Goal: Task Accomplishment & Management: Manage account settings

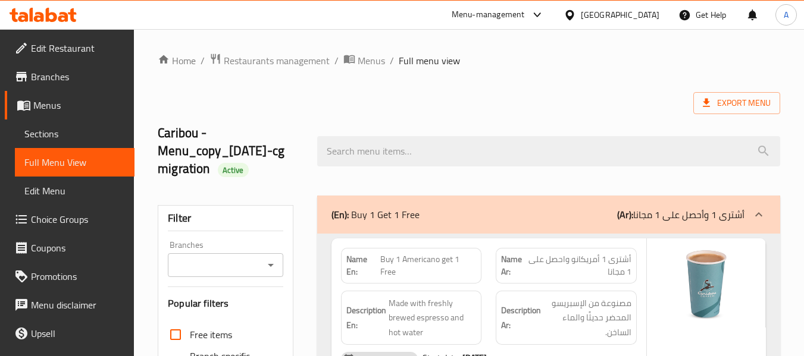
click at [54, 11] on icon at bounding box center [43, 15] width 67 height 14
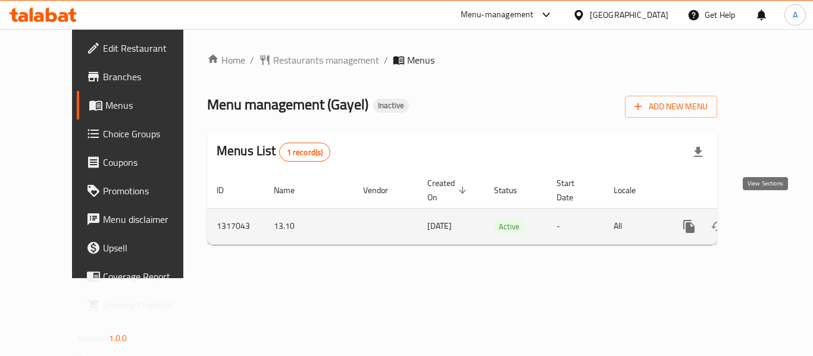
click at [767, 219] on icon "enhanced table" at bounding box center [774, 226] width 14 height 14
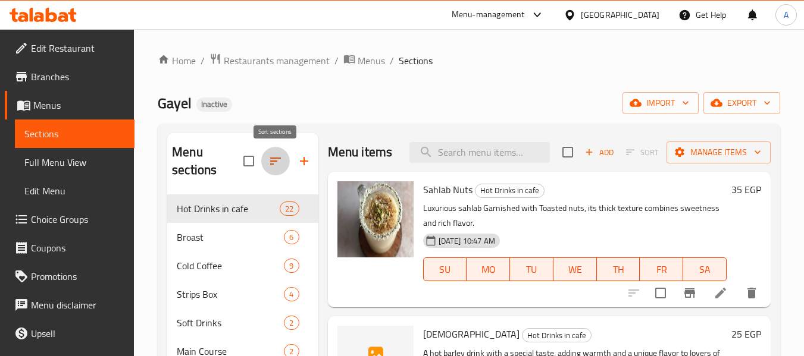
click at [268, 158] on icon "button" at bounding box center [275, 161] width 14 height 14
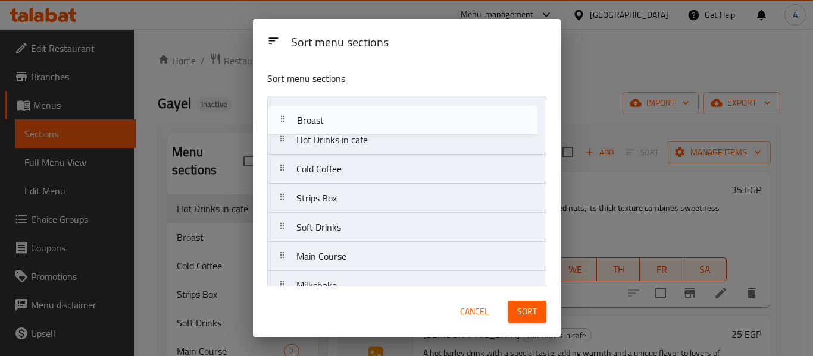
drag, startPoint x: 281, startPoint y: 137, endPoint x: 282, endPoint y: 109, distance: 28.0
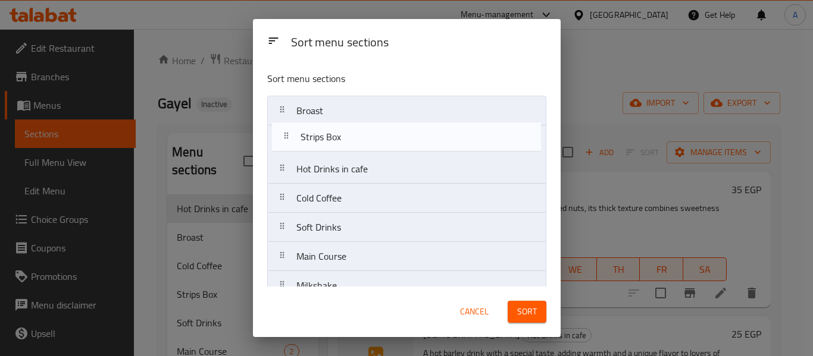
drag, startPoint x: 283, startPoint y: 205, endPoint x: 287, endPoint y: 133, distance: 71.5
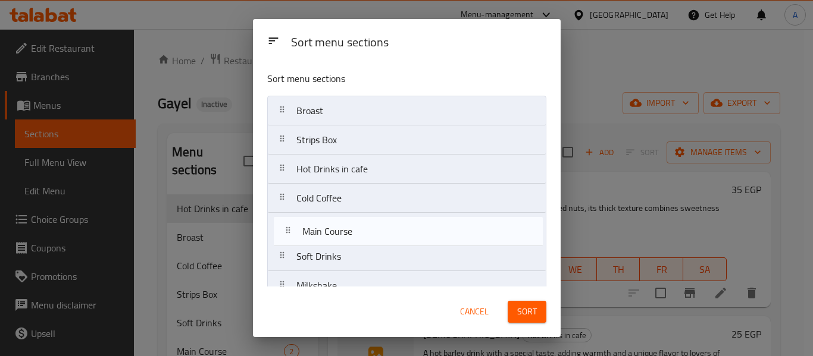
scroll to position [2, 0]
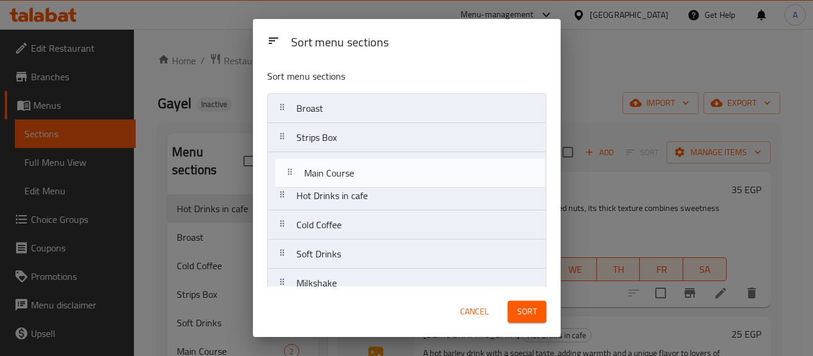
drag, startPoint x: 281, startPoint y: 257, endPoint x: 288, endPoint y: 169, distance: 88.3
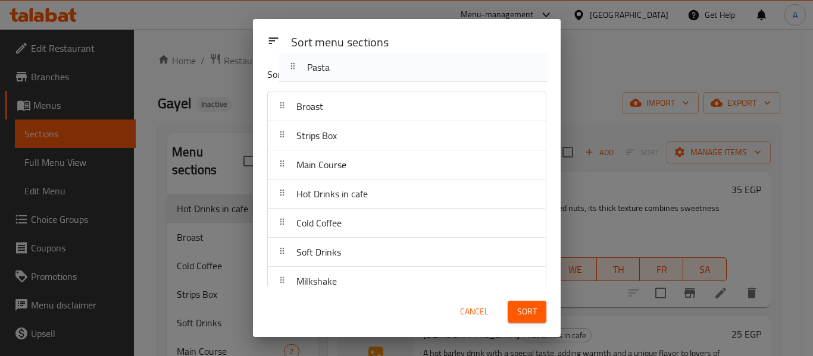
scroll to position [0, 0]
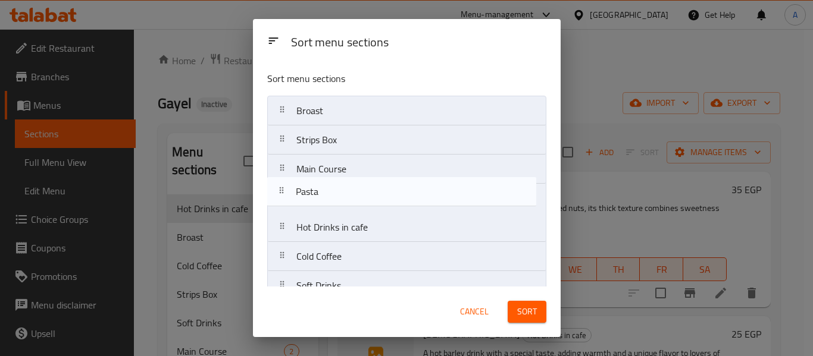
drag, startPoint x: 283, startPoint y: 166, endPoint x: 279, endPoint y: 194, distance: 28.2
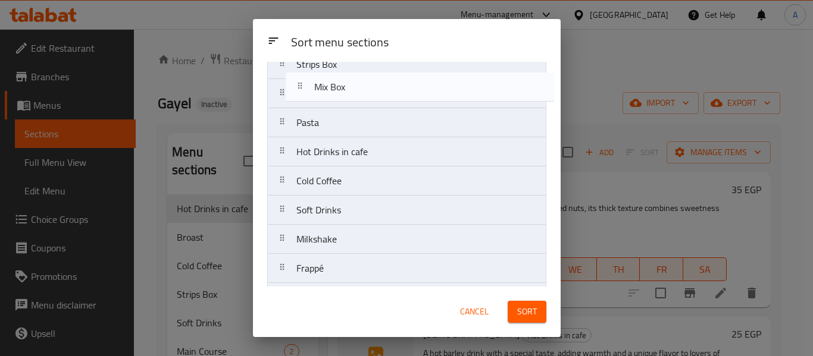
scroll to position [39, 0]
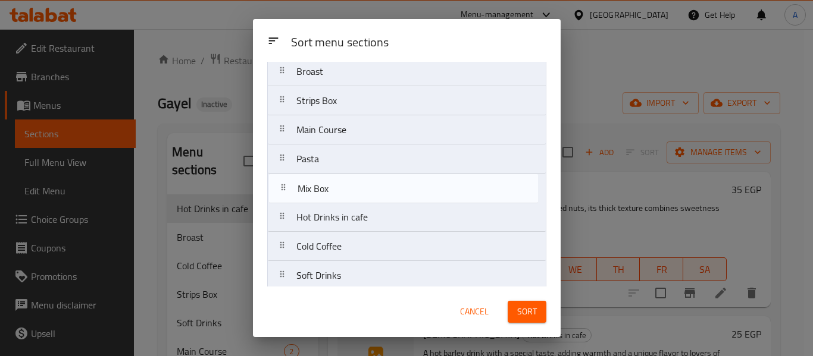
drag, startPoint x: 282, startPoint y: 221, endPoint x: 283, endPoint y: 180, distance: 41.7
click at [283, 180] on nav "Broast Strips Box Main Course Pasta Hot Drinks in cafe Cold Coffee Soft Drinks …" at bounding box center [406, 363] width 279 height 613
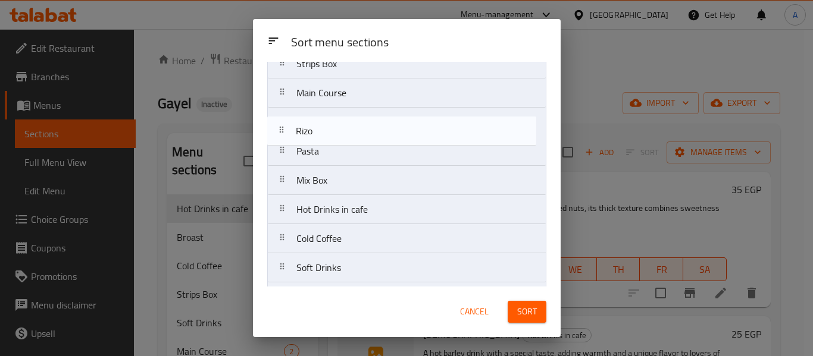
scroll to position [73, 0]
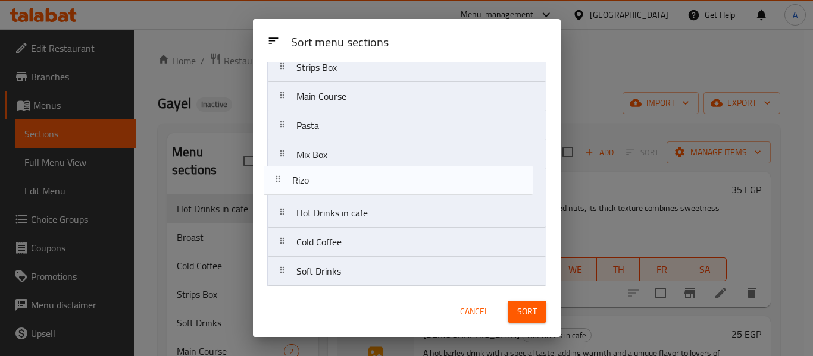
drag, startPoint x: 286, startPoint y: 249, endPoint x: 277, endPoint y: 177, distance: 72.5
click at [277, 177] on nav "Broast Strips Box Main Course Pasta Mix Box Hot Drinks in cafe Cold Coffee Soft…" at bounding box center [406, 329] width 279 height 613
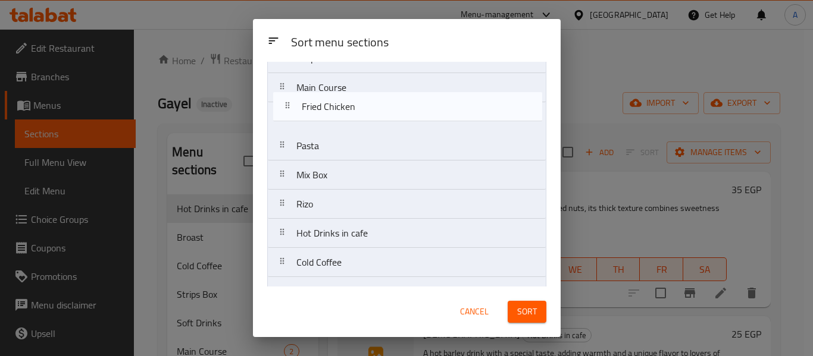
scroll to position [80, 0]
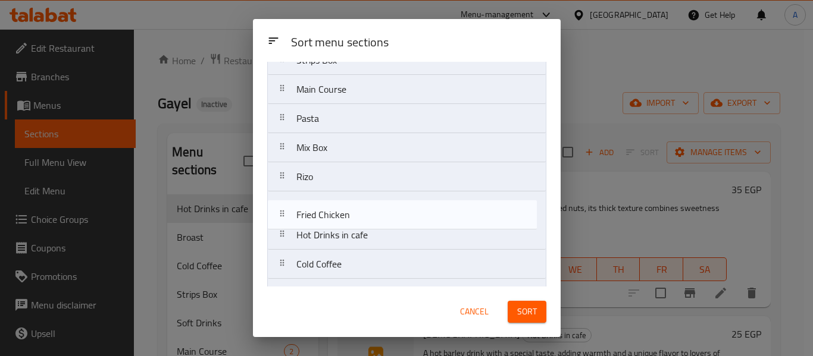
drag, startPoint x: 281, startPoint y: 148, endPoint x: 284, endPoint y: 208, distance: 60.1
click at [283, 208] on nav "Broast Strips Box Main Course Pasta Mix Box Rizo Hot Drinks in cafe Cold Coffee…" at bounding box center [406, 322] width 279 height 613
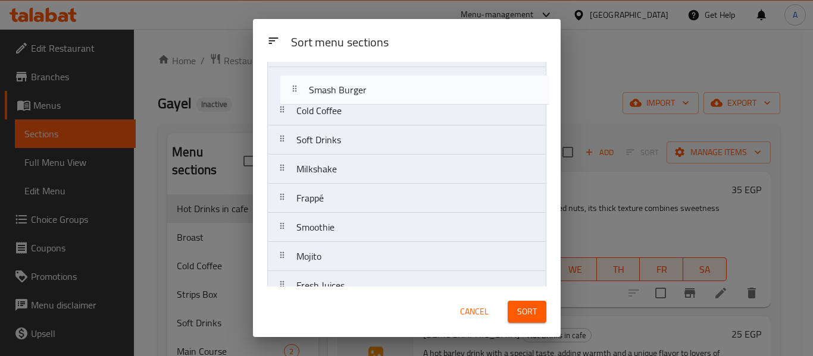
scroll to position [195, 0]
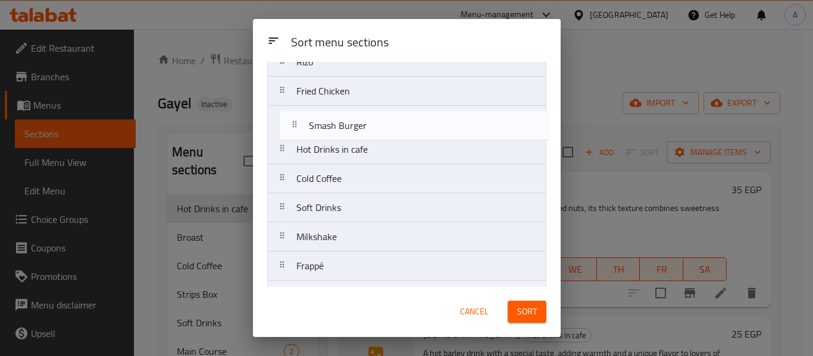
drag, startPoint x: 283, startPoint y: 154, endPoint x: 296, endPoint y: 123, distance: 33.4
click at [296, 123] on nav "Broast Strips Box Main Course Pasta Mix Box Rizo Fried Chicken Hot Drinks in ca…" at bounding box center [406, 207] width 279 height 613
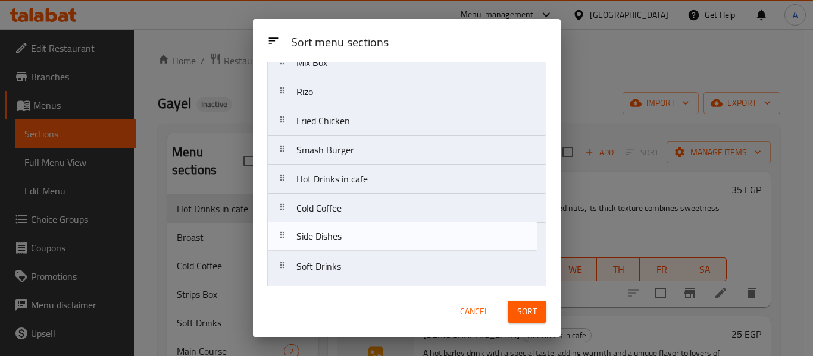
scroll to position [169, 0]
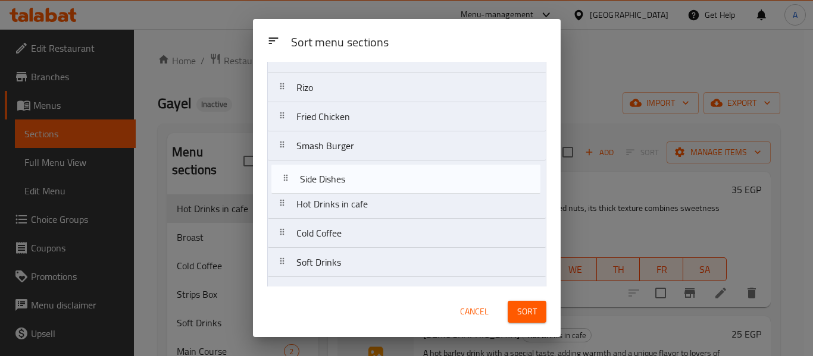
drag, startPoint x: 279, startPoint y: 203, endPoint x: 283, endPoint y: 165, distance: 38.3
click at [283, 165] on nav "Broast Strips Box Main Course Pasta Mix Box Rizo Fried Chicken Smash Burger Hot…" at bounding box center [406, 233] width 279 height 613
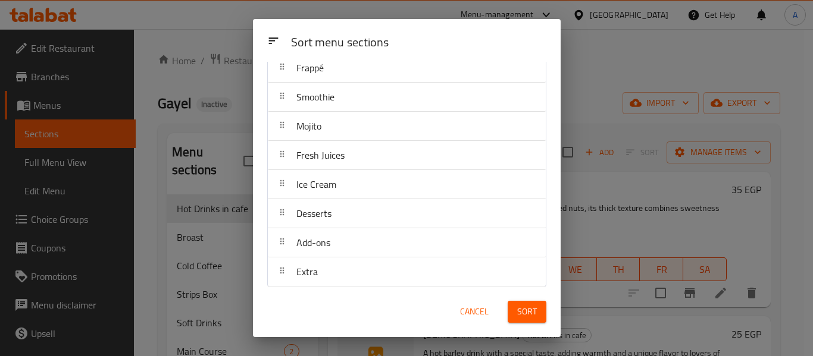
scroll to position [427, 0]
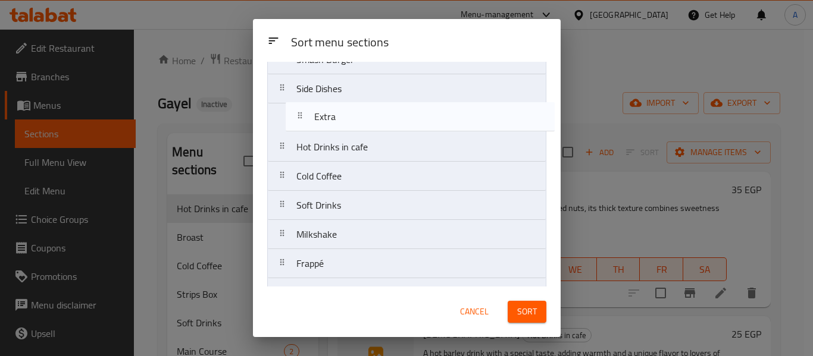
drag, startPoint x: 280, startPoint y: 262, endPoint x: 297, endPoint y: 112, distance: 151.0
click at [297, 112] on nav "Broast Strips Box Main Course Pasta Mix Box Rizo Fried Chicken Smash Burger Sid…" at bounding box center [406, 147] width 279 height 613
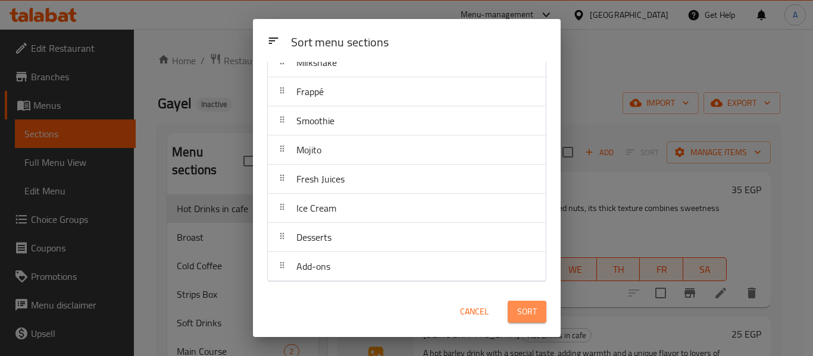
click at [526, 314] on span "Sort" at bounding box center [527, 312] width 20 height 15
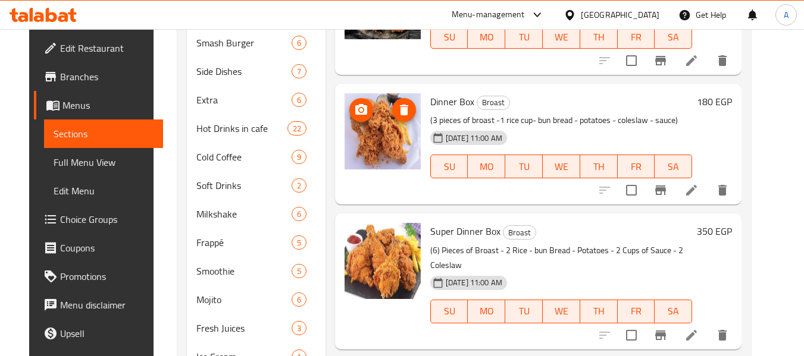
scroll to position [476, 0]
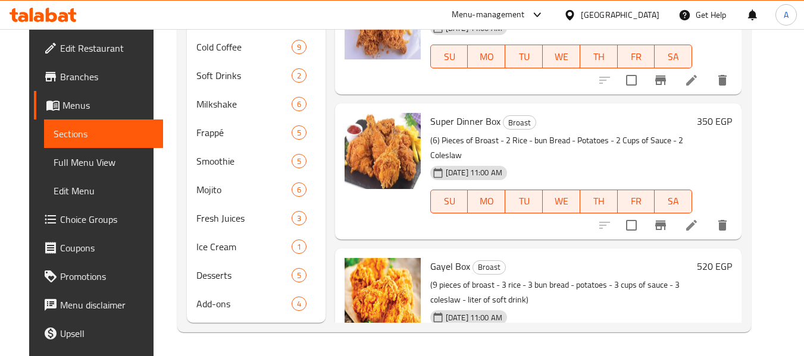
click at [58, 158] on span "Full Menu View" at bounding box center [104, 162] width 101 height 14
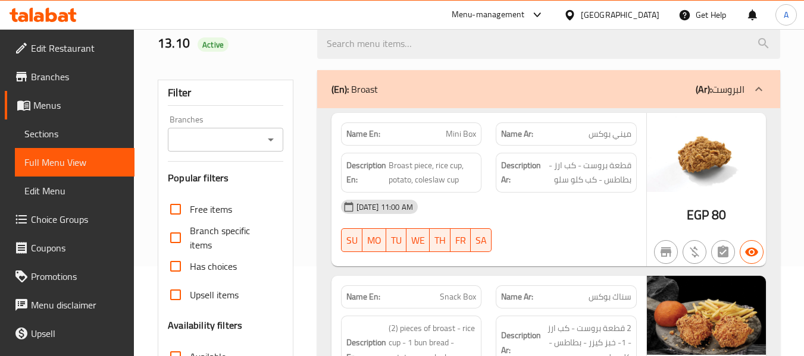
scroll to position [238, 0]
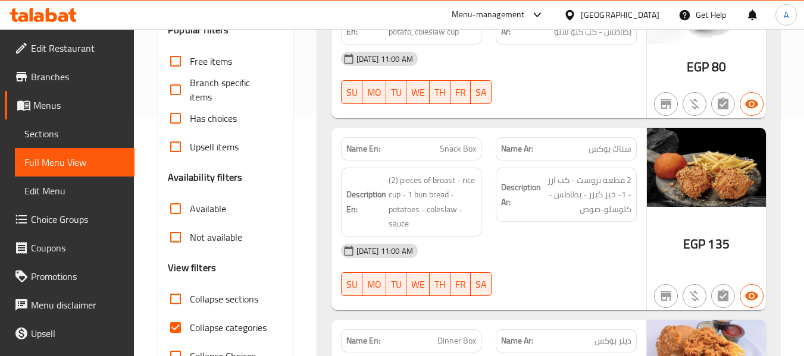
click at [224, 322] on span "Collapse categories" at bounding box center [228, 328] width 77 height 14
click at [190, 322] on input "Collapse categories" at bounding box center [175, 327] width 29 height 29
checkbox input "false"
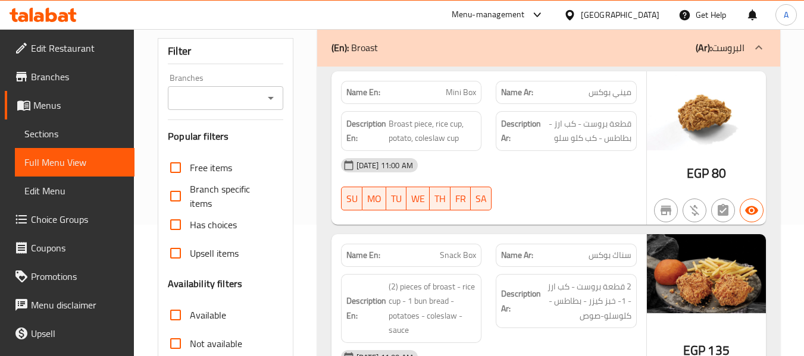
scroll to position [0, 0]
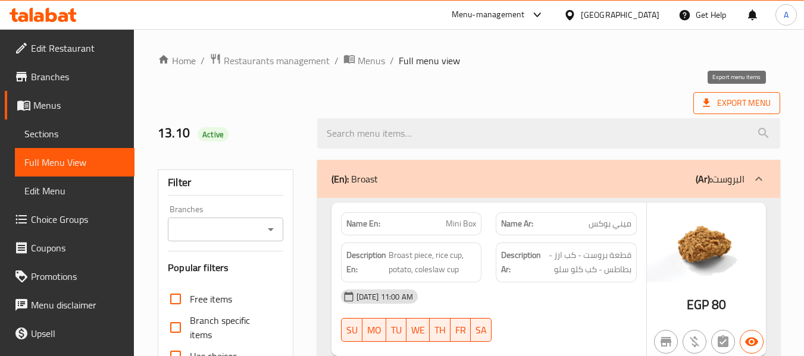
click at [716, 104] on span "Export Menu" at bounding box center [736, 103] width 68 height 15
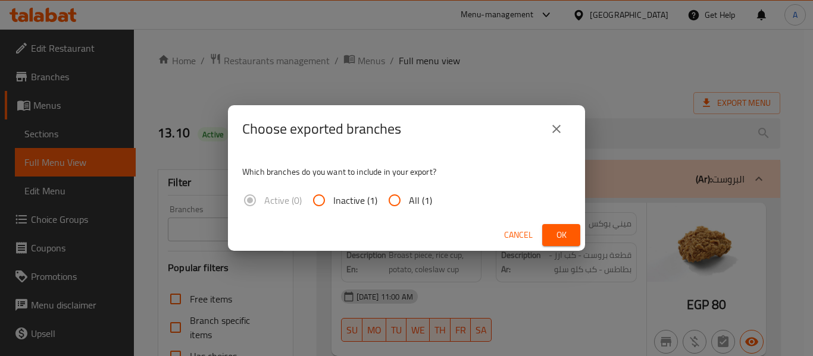
click at [406, 208] on input "All (1)" at bounding box center [394, 200] width 29 height 29
radio input "true"
click at [557, 239] on span "Ok" at bounding box center [560, 235] width 19 height 15
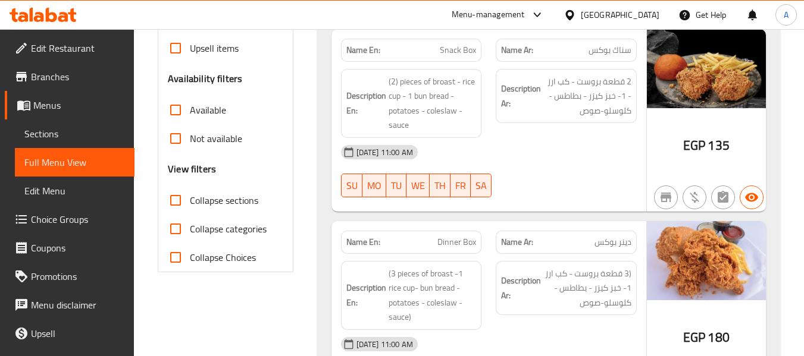
scroll to position [357, 0]
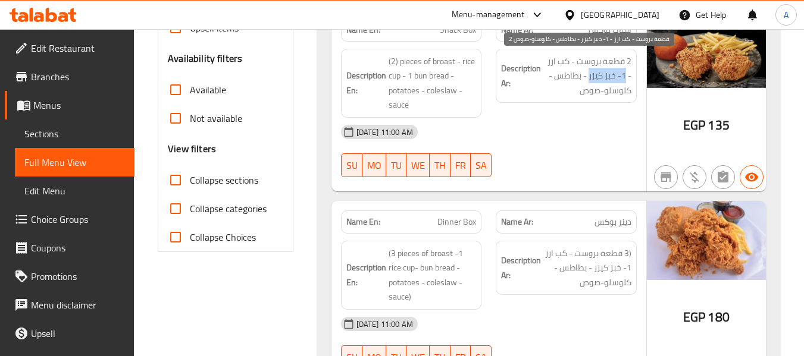
drag, startPoint x: 589, startPoint y: 76, endPoint x: 626, endPoint y: 79, distance: 37.0
click at [626, 79] on span "2 قطعة بروست - كب ارز - 1- خبز كيزر - بطاطس - كلوسلو-صوص" at bounding box center [587, 76] width 88 height 44
copy span "1- خبز كيزر"
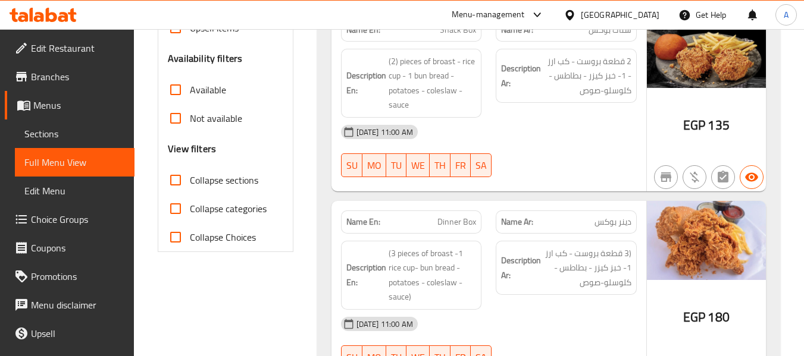
click at [446, 141] on div "[DATE] 11:00 AM" at bounding box center [489, 132] width 310 height 29
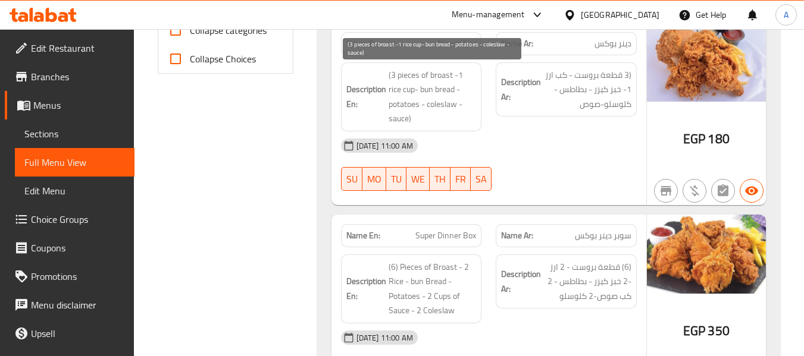
scroll to position [476, 0]
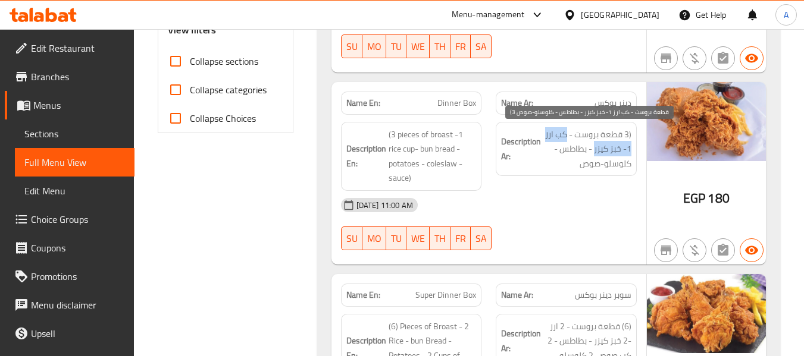
drag, startPoint x: 567, startPoint y: 133, endPoint x: 594, endPoint y: 148, distance: 30.9
click at [594, 148] on span "(3 قطعة بروست - كب ارز 1- خبز كيزر - بطاطس - كلوسلو-صوص" at bounding box center [587, 149] width 88 height 44
copy span "كب ارز 1- خبز كيزر"
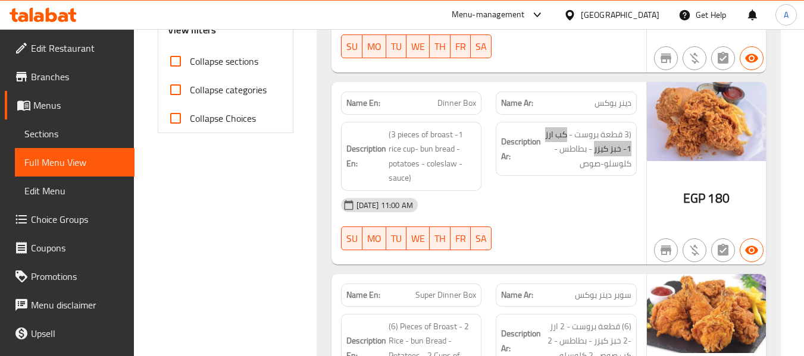
scroll to position [416, 0]
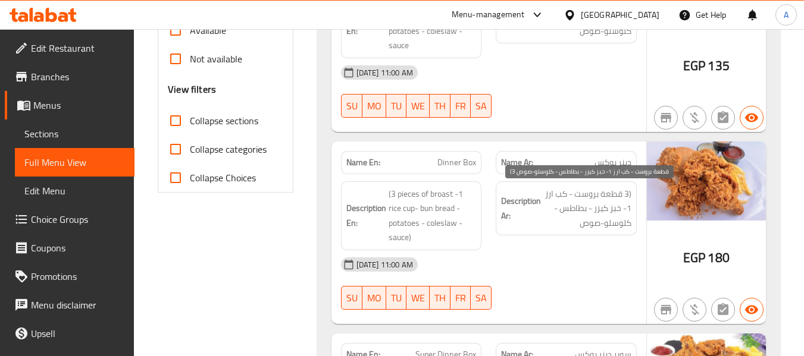
click at [548, 224] on span "(3 قطعة بروست - كب ارز 1- خبز كيزر - بطاطس - كلوسلو-صوص" at bounding box center [587, 209] width 88 height 44
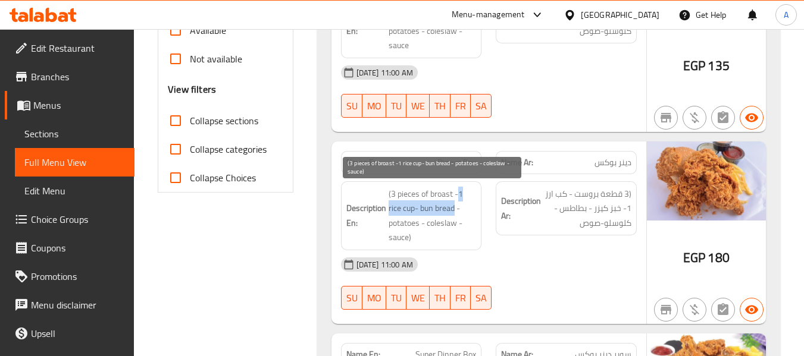
drag, startPoint x: 460, startPoint y: 193, endPoint x: 454, endPoint y: 211, distance: 18.6
click at [454, 211] on span "(3 pieces of broast -1 rice cup- bun bread - potatoes - coleslaw - sauce)" at bounding box center [432, 216] width 88 height 58
copy span "1 rice cup- bun bread"
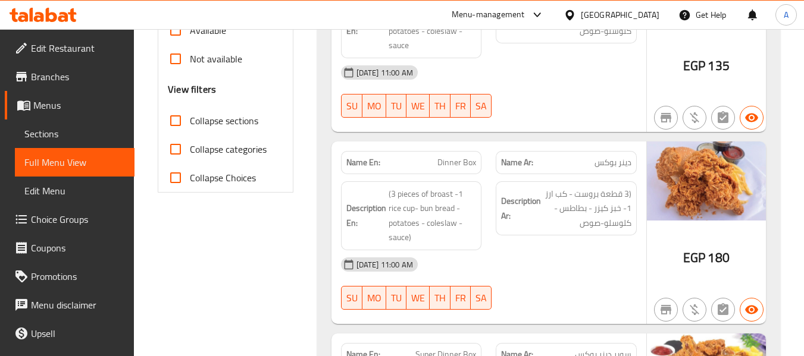
click at [450, 248] on div "Description En: (3 pieces of broast -1 rice cup- bun bread - potatoes - colesla…" at bounding box center [411, 215] width 141 height 69
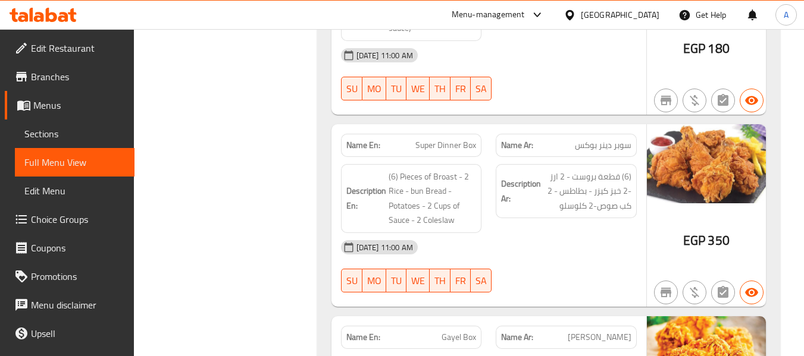
scroll to position [654, 0]
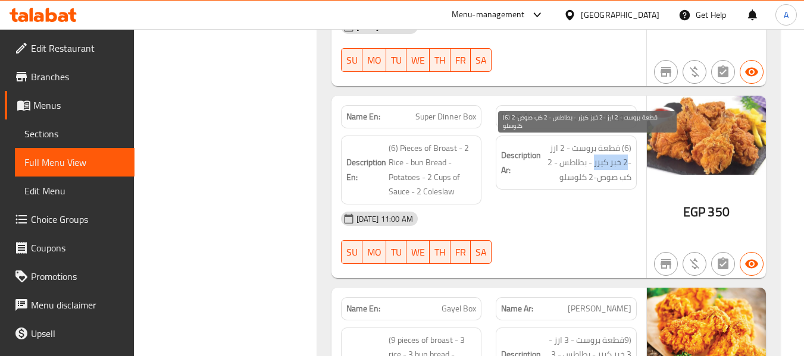
drag, startPoint x: 594, startPoint y: 167, endPoint x: 627, endPoint y: 162, distance: 33.1
click at [627, 162] on span "(6) قطعة بروست - 2 ارز -2 خبز كيزر - بطاطس - 2 كب صوص-2 كلوسلو" at bounding box center [587, 163] width 88 height 44
copy span "2 خبز كيزر"
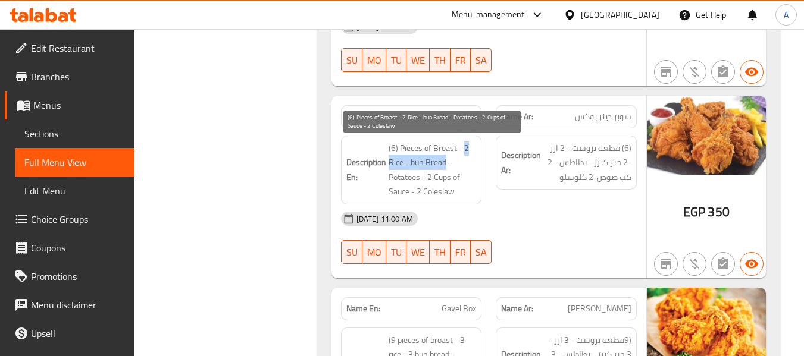
drag, startPoint x: 463, startPoint y: 147, endPoint x: 446, endPoint y: 160, distance: 21.7
click at [446, 160] on span "(6) Pieces of Broast - 2 Rice - bun Bread - Potatoes - 2 Cups of Sauce - 2 Cole…" at bounding box center [432, 170] width 88 height 58
copy span "2 Rice - bun Bread"
click at [410, 162] on span "(6) Pieces of Broast - 2 Rice - bun Bread - Potatoes - 2 Cups of Sauce - 2 Cole…" at bounding box center [432, 170] width 88 height 58
drag, startPoint x: 410, startPoint y: 161, endPoint x: 447, endPoint y: 165, distance: 37.1
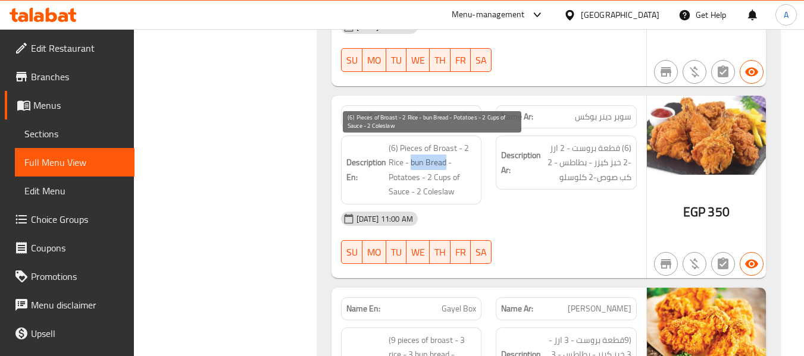
click at [447, 165] on span "(6) Pieces of Broast - 2 Rice - bun Bread - Potatoes - 2 Cups of Sauce - 2 Cole…" at bounding box center [432, 170] width 88 height 58
copy span "bun Bread"
click at [421, 155] on span "(6) Pieces of Broast - 2 Rice - bun Bread - Potatoes - 2 Cups of Sauce - 2 Cole…" at bounding box center [432, 170] width 88 height 58
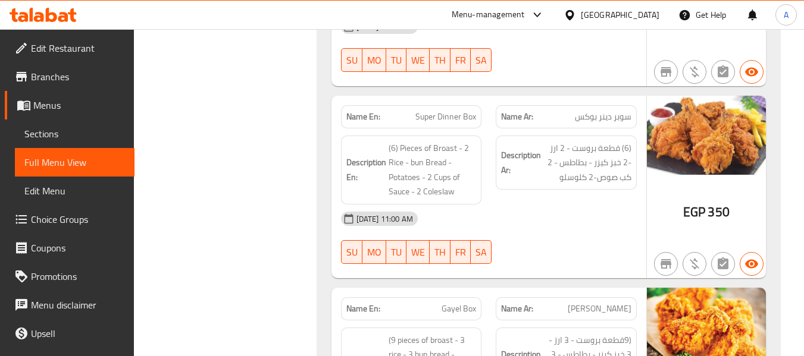
click at [515, 202] on div "Description Ar: (6) قطعة بروست - 2 ارز -2 خبز كيزر - بطاطس - 2 كب صوص-2 كلوسلو" at bounding box center [565, 169] width 155 height 83
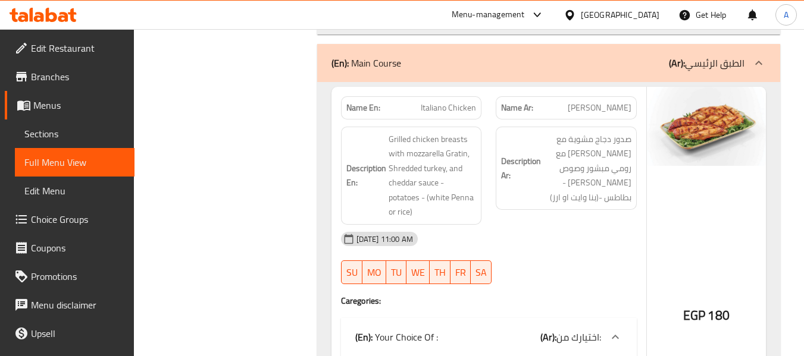
scroll to position [2141, 0]
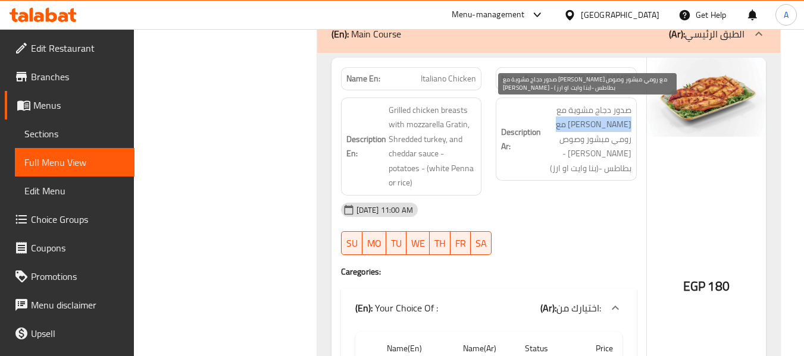
drag, startPoint x: 582, startPoint y: 122, endPoint x: 630, endPoint y: 127, distance: 49.0
click at [630, 127] on span "صدور دجاج مشوية مع [PERSON_NAME] مع رومي مبشور وصوص [PERSON_NAME] - بطاطس -(بنا…" at bounding box center [587, 139] width 88 height 73
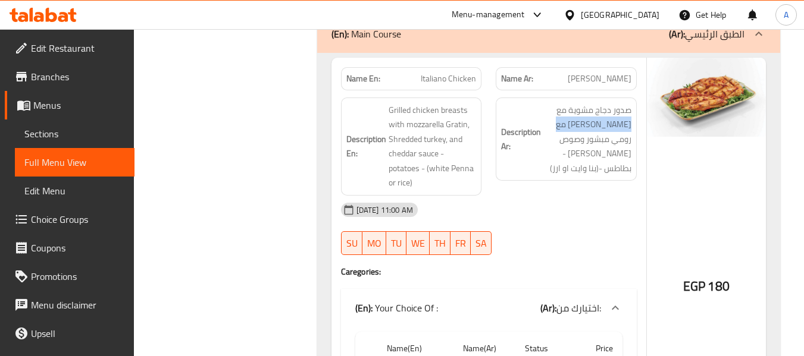
copy span "موتزاريلا جريتان"
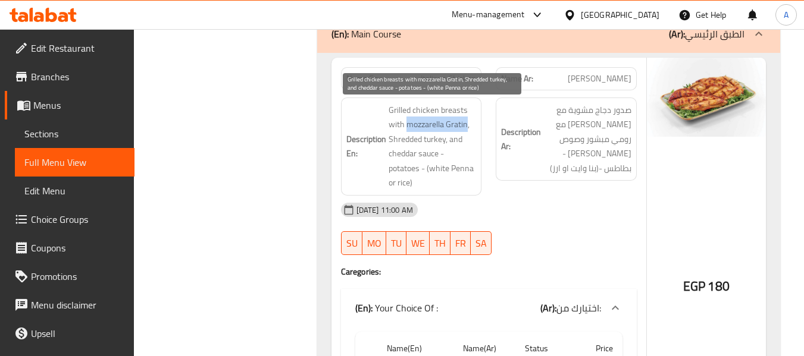
drag, startPoint x: 407, startPoint y: 124, endPoint x: 466, endPoint y: 126, distance: 58.3
click at [466, 126] on span "Grilled chicken breasts with mozzarella Gratin, Shredded turkey, and cheddar sa…" at bounding box center [432, 146] width 88 height 87
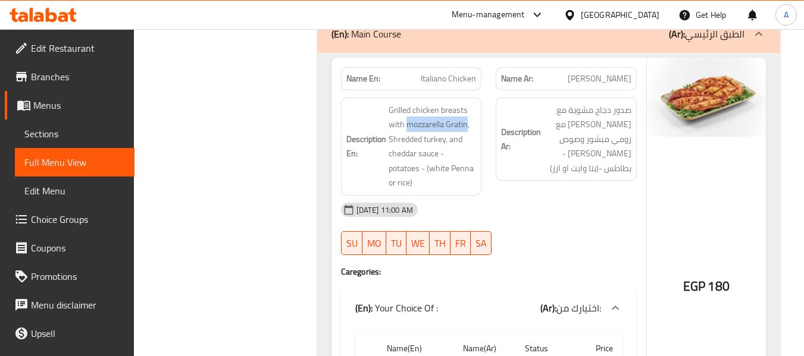
copy span "mozzarella Gratin"
click at [569, 123] on span "صدور دجاج مشوية مع [PERSON_NAME] مع رومي مبشور وصوص [PERSON_NAME] - بطاطس -(بنا…" at bounding box center [587, 139] width 88 height 73
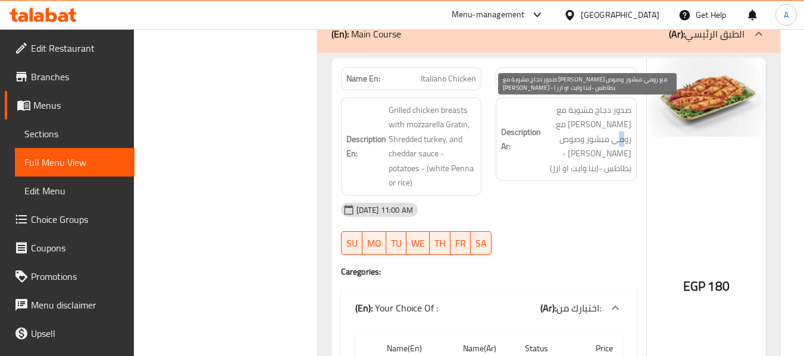
click at [569, 123] on span "صدور دجاج مشوية مع [PERSON_NAME] مع رومي مبشور وصوص [PERSON_NAME] - بطاطس -(بنا…" at bounding box center [587, 139] width 88 height 73
click at [546, 125] on span "صدور دجاج مشوية مع [PERSON_NAME] مع رومي مبشور وصوص [PERSON_NAME] - بطاطس -(بنا…" at bounding box center [587, 139] width 88 height 73
click at [556, 128] on span "صدور دجاج مشوية مع [PERSON_NAME] مع رومي مبشور وصوص [PERSON_NAME] - بطاطس -(بنا…" at bounding box center [587, 139] width 88 height 73
drag, startPoint x: 566, startPoint y: 121, endPoint x: 608, endPoint y: 142, distance: 47.6
click at [608, 142] on span "صدور دجاج مشوية مع [PERSON_NAME] مع رومي مبشور وصوص [PERSON_NAME] - بطاطس -(بنا…" at bounding box center [587, 139] width 88 height 73
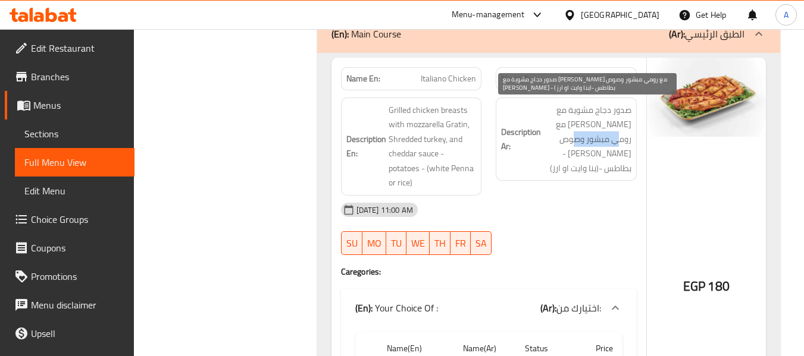
copy span "رومي مبشور"
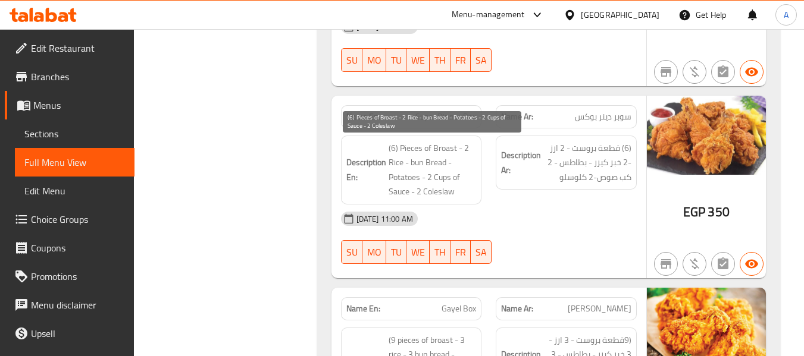
scroll to position [595, 0]
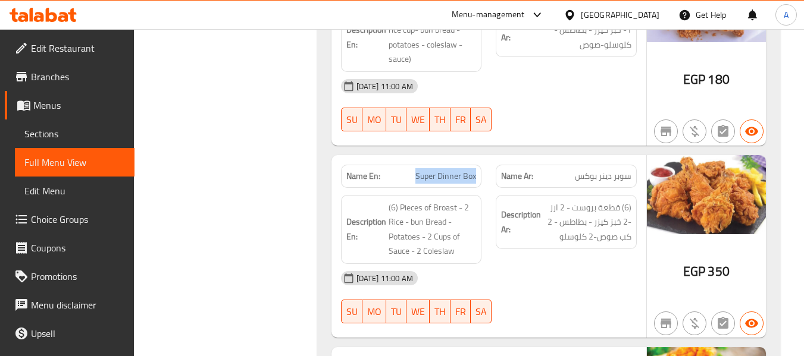
drag, startPoint x: 411, startPoint y: 181, endPoint x: 477, endPoint y: 174, distance: 66.3
click at [477, 174] on div "Name En: Super Dinner Box" at bounding box center [411, 176] width 141 height 23
copy span "Super Dinner Box"
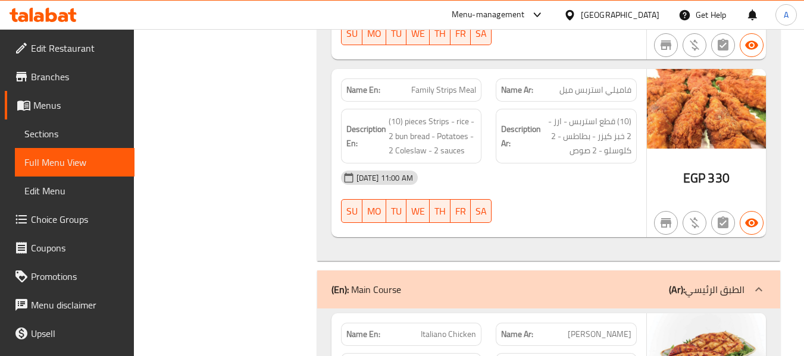
scroll to position [2082, 0]
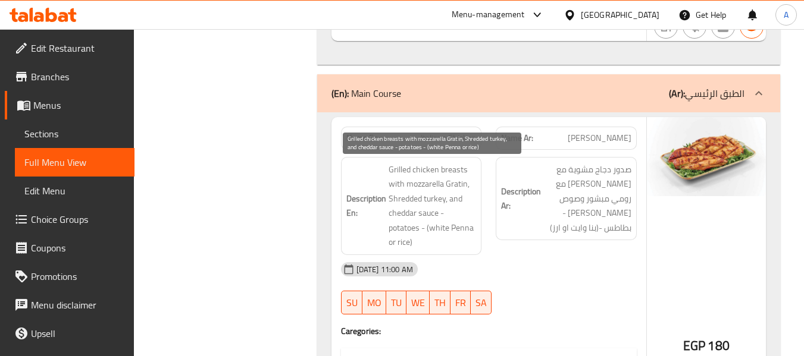
click at [422, 190] on span "Grilled chicken breasts with mozzarella Gratin, Shredded turkey, and cheddar sa…" at bounding box center [432, 205] width 88 height 87
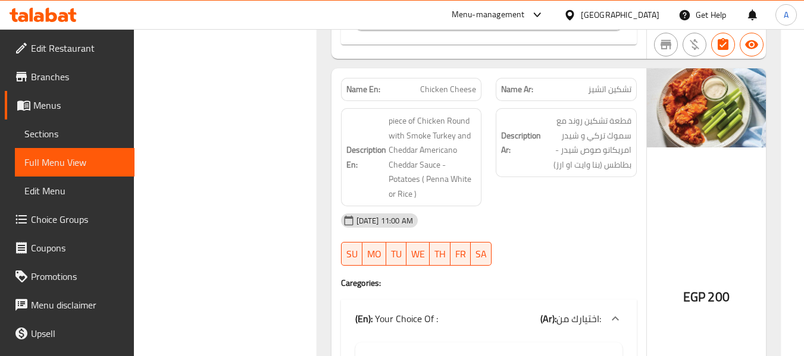
scroll to position [2558, 0]
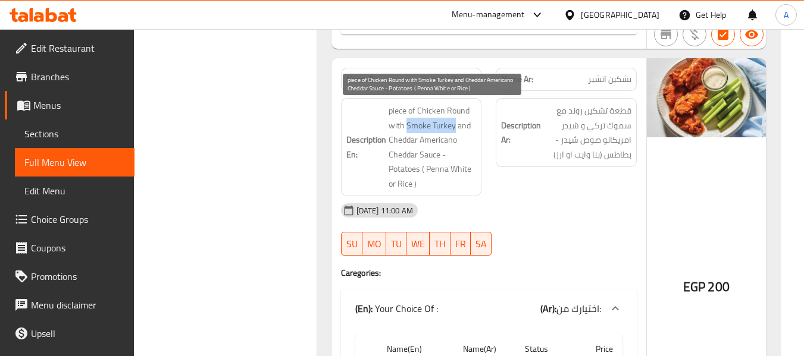
drag, startPoint x: 407, startPoint y: 127, endPoint x: 454, endPoint y: 126, distance: 47.6
click at [454, 126] on span "piece of Chicken Round with Smoke Turkey and Cheddar Americano Cheddar Sauce - …" at bounding box center [432, 146] width 88 height 87
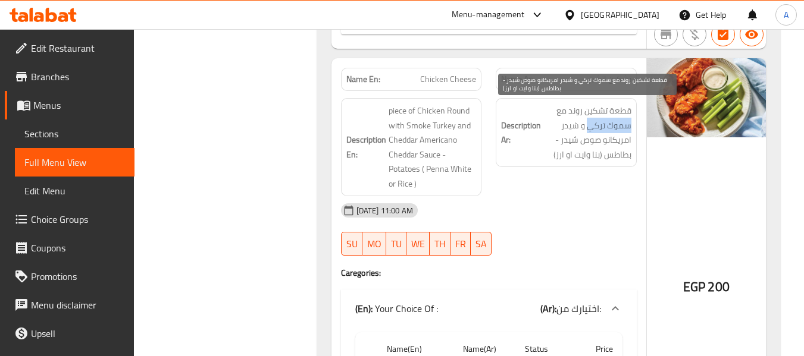
drag, startPoint x: 589, startPoint y: 129, endPoint x: 631, endPoint y: 126, distance: 41.8
click at [631, 126] on div "Description Ar: قطعة تشكين روند مع سموك تركي و شيدر امريكانو صوص شيدر - بطاطس (…" at bounding box center [565, 132] width 141 height 69
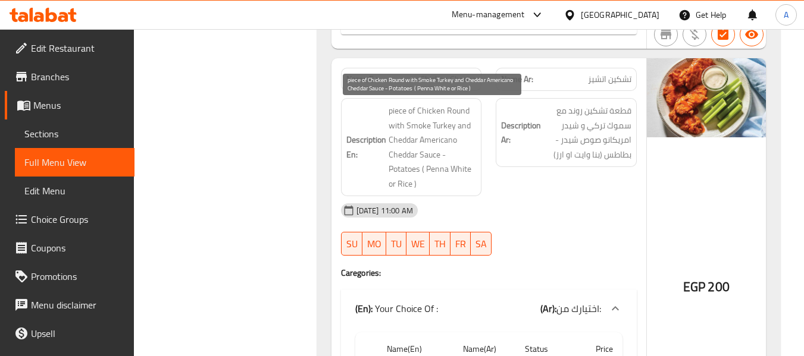
click at [448, 145] on span "piece of Chicken Round with Smoke Turkey and Cheddar Americano Cheddar Sauce - …" at bounding box center [432, 146] width 88 height 87
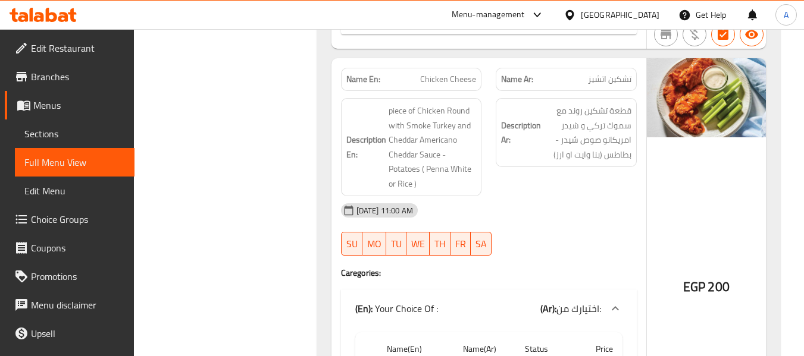
click at [437, 196] on div "[DATE] 11:00 AM" at bounding box center [489, 210] width 310 height 29
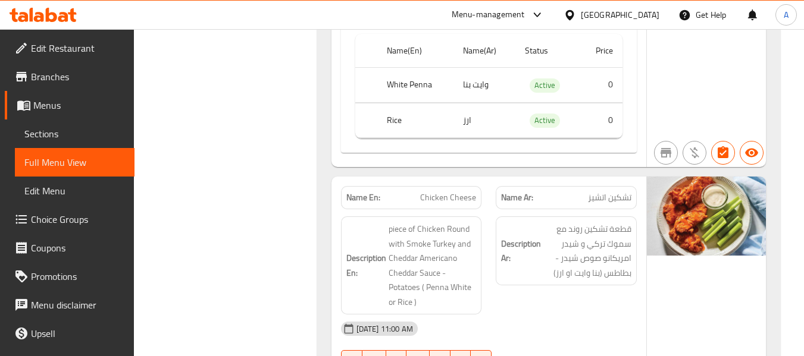
scroll to position [2439, 0]
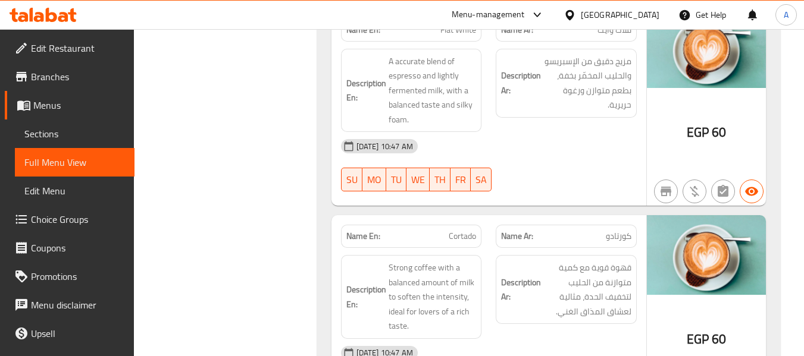
scroll to position [3522, 0]
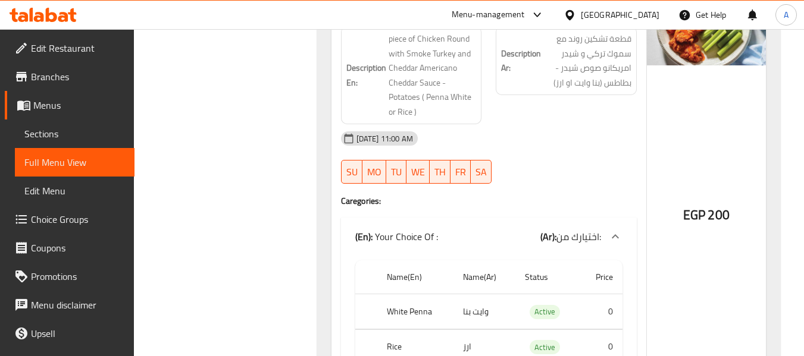
scroll to position [2868, 0]
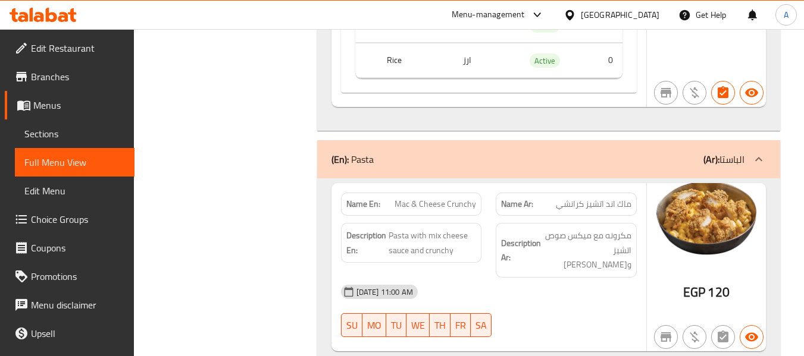
scroll to position [2987, 0]
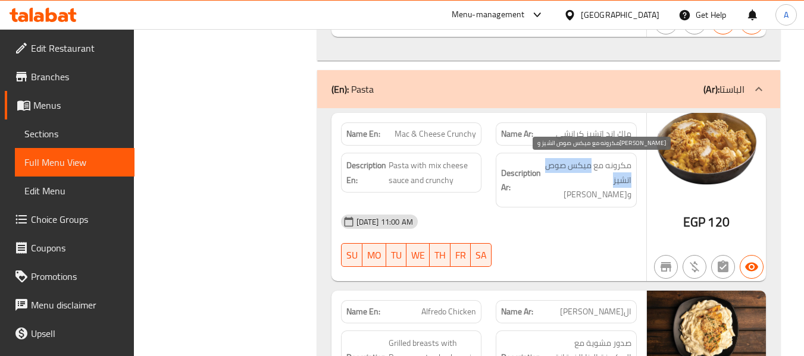
drag, startPoint x: 590, startPoint y: 166, endPoint x: 612, endPoint y: 185, distance: 29.1
click at [612, 185] on span "مكرونه مع ميكس صوص اتشيز وكرانشي" at bounding box center [587, 180] width 88 height 44
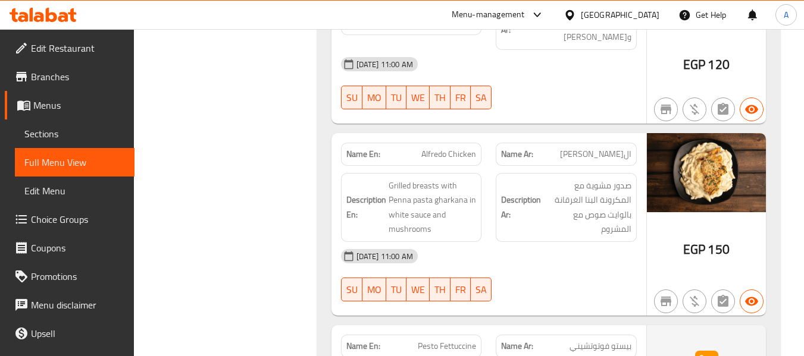
scroll to position [3165, 0]
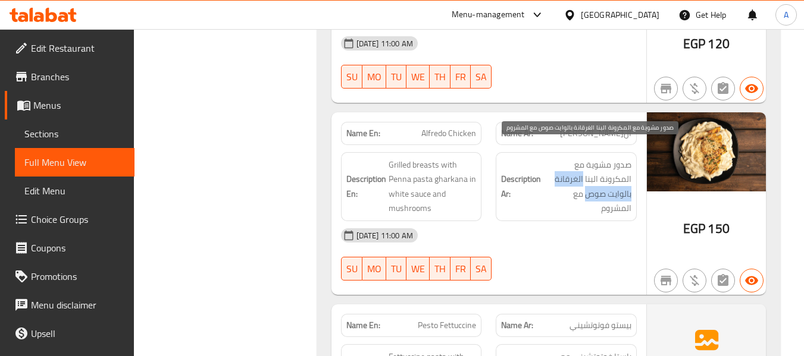
drag, startPoint x: 584, startPoint y: 164, endPoint x: 586, endPoint y: 183, distance: 19.3
click at [586, 183] on span "صدور مشوية مع المكرونة البنا الغرقانة بالوايت صوص مع المشروم" at bounding box center [587, 187] width 88 height 58
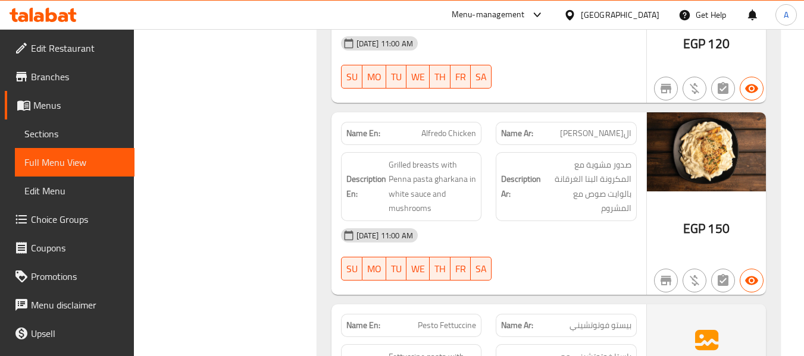
click at [319, 124] on div "Name En: Mac & Cheese Crunchy Name Ar: ماك اند اتشيز كرانشي Description En: Pas…" at bounding box center [548, 316] width 463 height 773
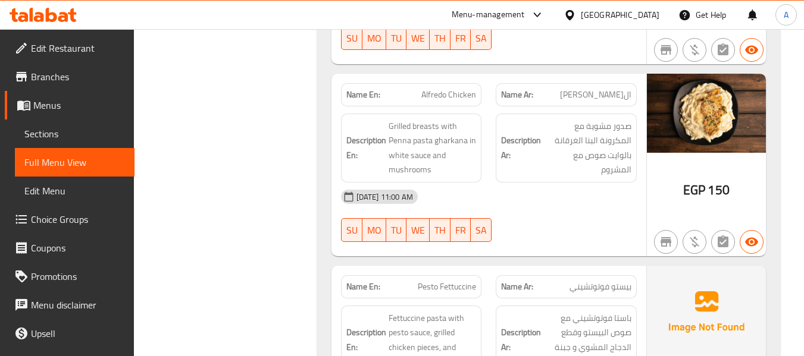
scroll to position [3224, 0]
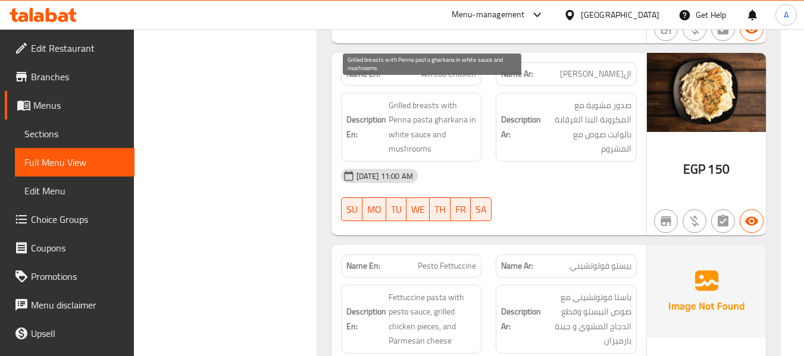
click at [438, 121] on span "Grilled breasts with Penna pasta gharkana in white sauce and mushrooms" at bounding box center [432, 127] width 88 height 58
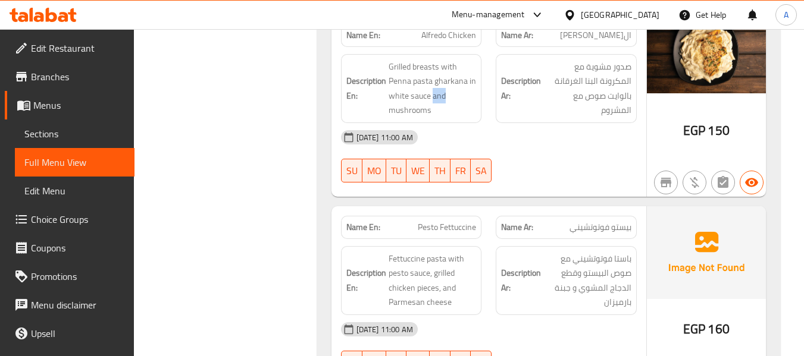
scroll to position [3284, 0]
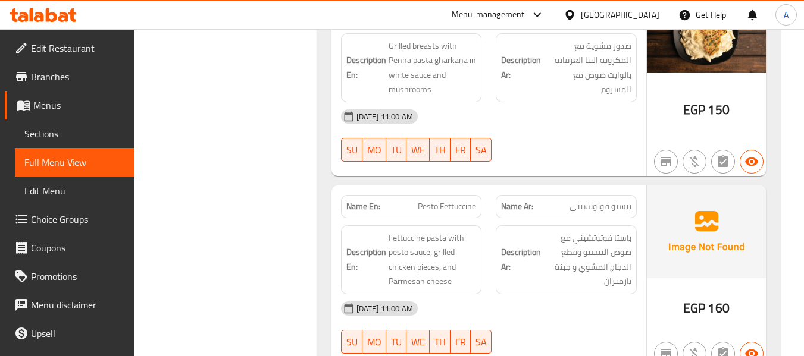
click at [441, 200] on span "Pesto Fettuccine" at bounding box center [447, 206] width 58 height 12
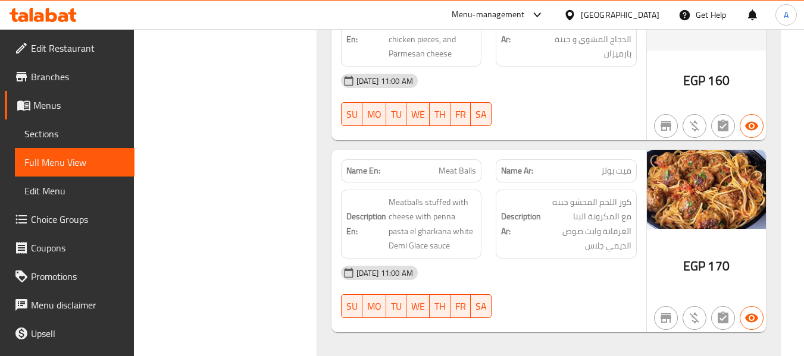
scroll to position [3522, 0]
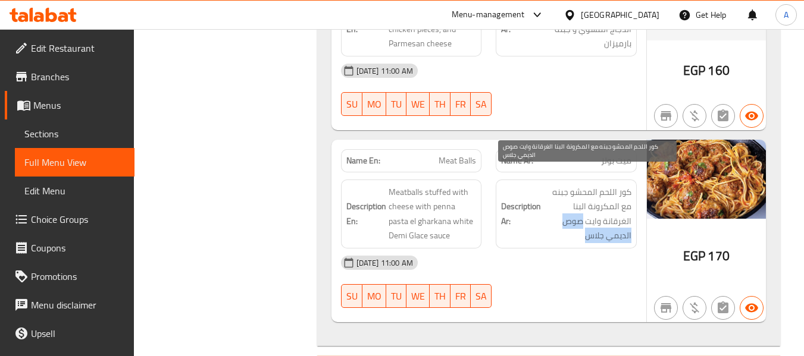
drag, startPoint x: 545, startPoint y: 207, endPoint x: 613, endPoint y: 208, distance: 67.8
click at [613, 208] on span "كور اللحم المحشو جبنه مع المكرونة البنا الغرقانة وايت صوص الديمي جلاس" at bounding box center [587, 214] width 88 height 58
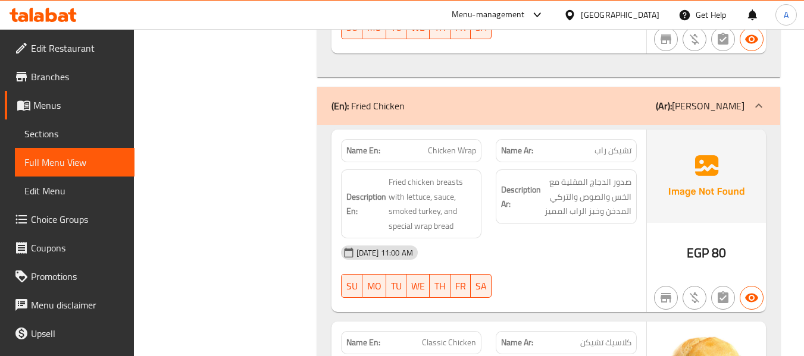
scroll to position [4711, 0]
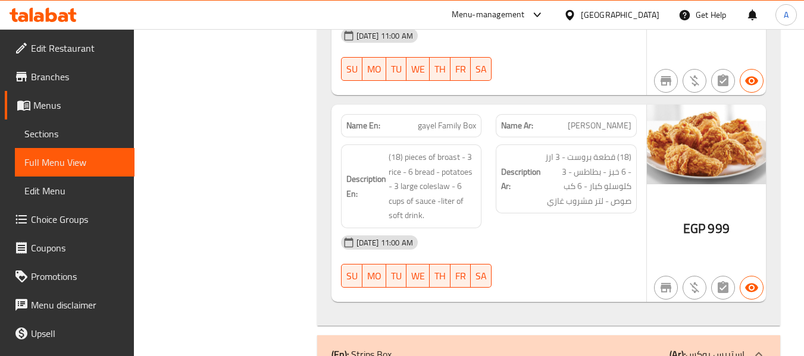
scroll to position [0, 0]
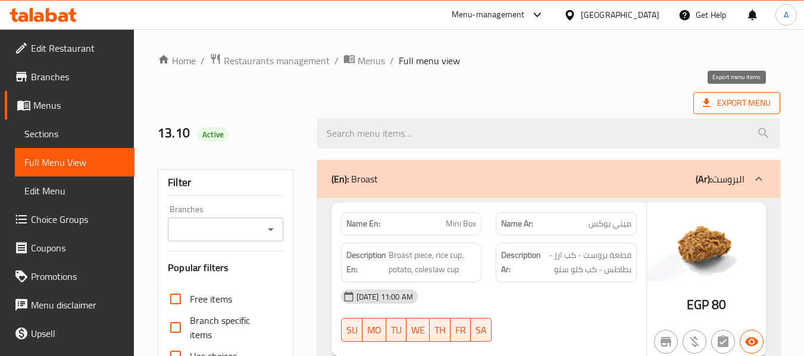
click at [716, 105] on span "Export Menu" at bounding box center [736, 103] width 68 height 15
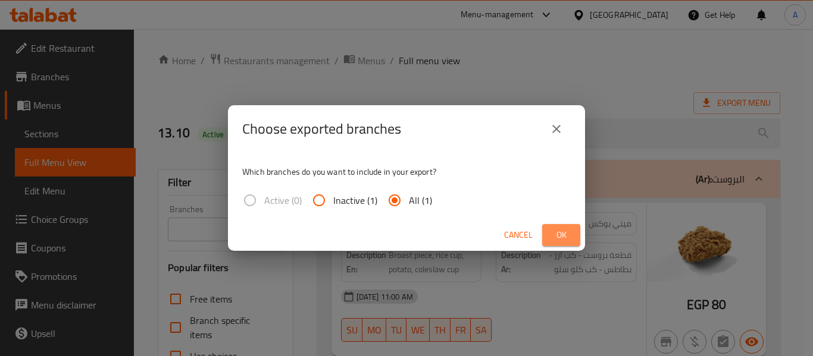
click at [555, 233] on span "Ok" at bounding box center [560, 235] width 19 height 15
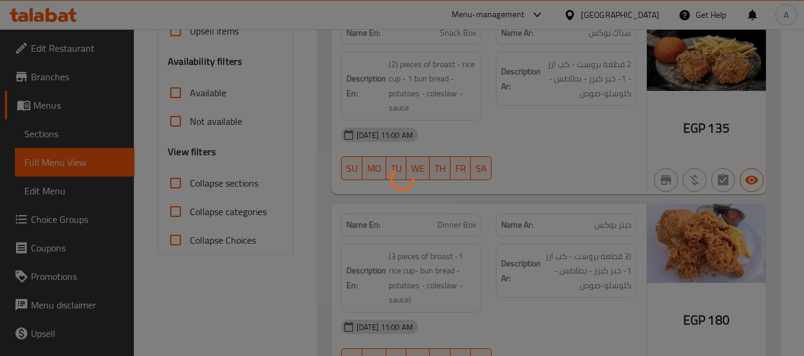
scroll to position [357, 0]
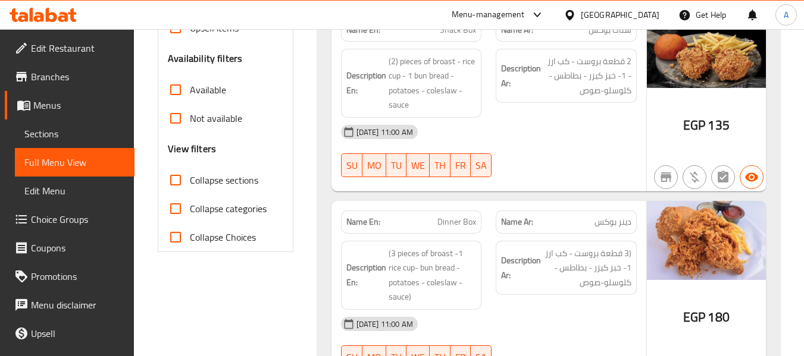
drag, startPoint x: 319, startPoint y: 102, endPoint x: 271, endPoint y: 108, distance: 48.0
click at [74, 103] on span "Menus" at bounding box center [79, 105] width 92 height 14
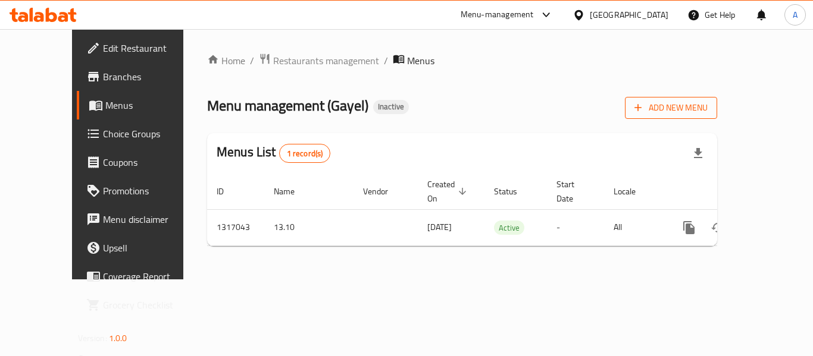
click at [707, 105] on span "Add New Menu" at bounding box center [670, 108] width 73 height 15
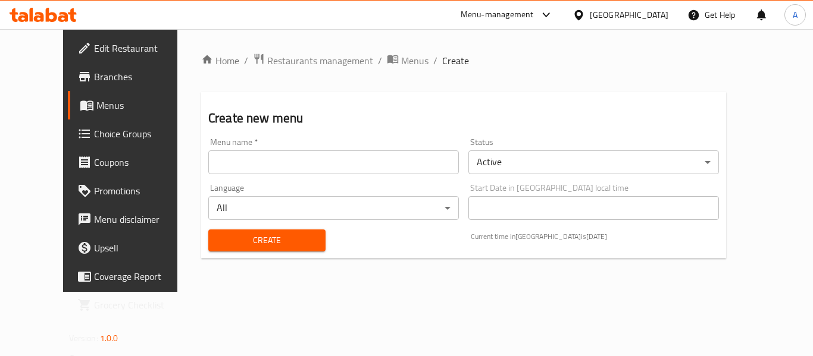
click at [265, 163] on input "text" at bounding box center [333, 162] width 250 height 24
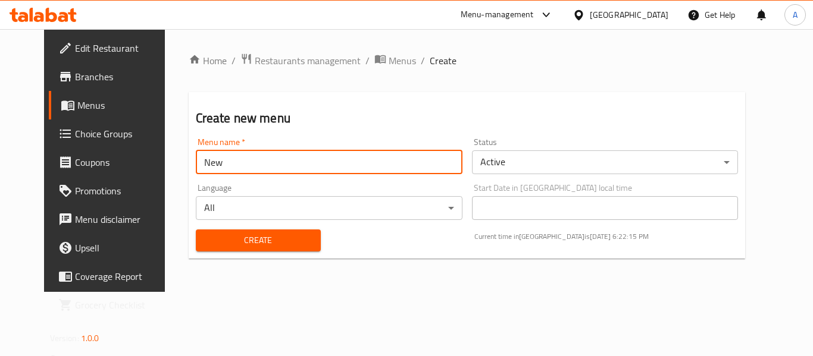
type input "New"
click at [196, 230] on button "Create" at bounding box center [258, 241] width 125 height 22
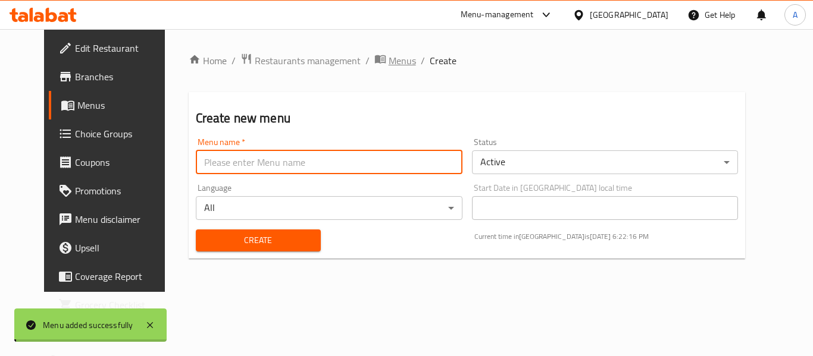
click at [374, 64] on span "breadcrumb" at bounding box center [381, 60] width 14 height 15
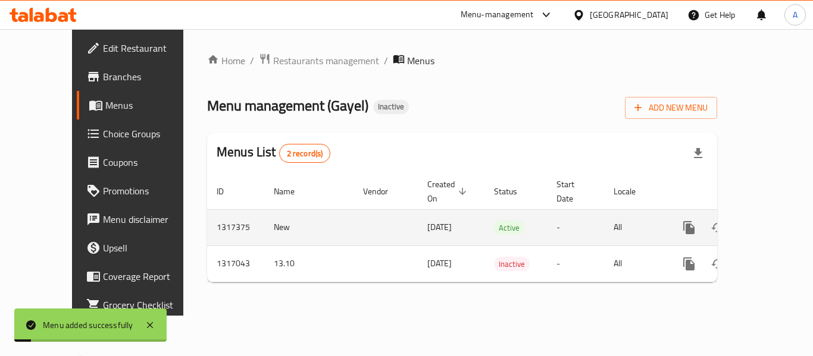
click at [768, 221] on icon "enhanced table" at bounding box center [774, 228] width 14 height 14
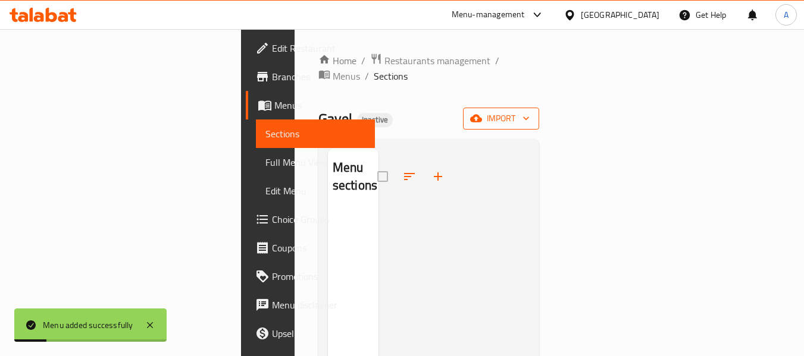
click at [482, 112] on icon "button" at bounding box center [476, 118] width 12 height 12
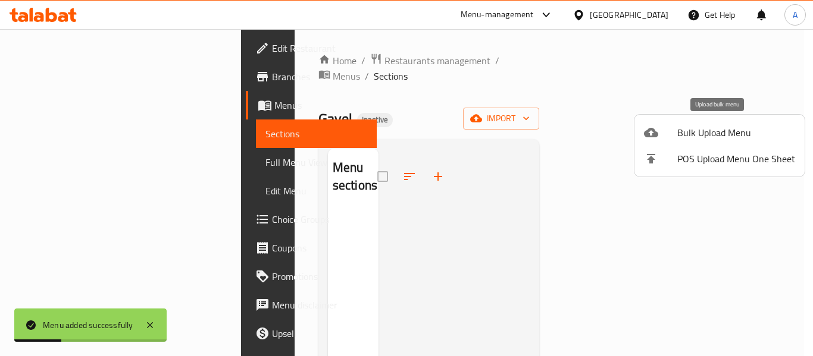
click at [655, 132] on icon at bounding box center [651, 133] width 14 height 10
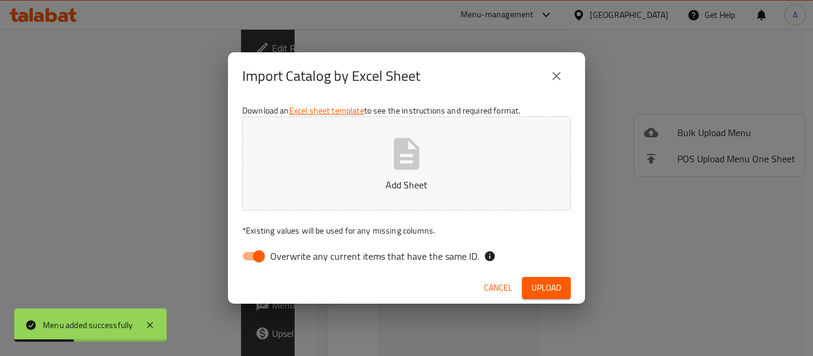
click at [378, 246] on label "Overwrite any current items that have the same ID." at bounding box center [357, 256] width 243 height 23
click at [293, 246] on input "Overwrite any current items that have the same ID." at bounding box center [259, 256] width 68 height 23
checkbox input "false"
click at [381, 188] on p "Add Sheet" at bounding box center [406, 185] width 291 height 14
click at [547, 288] on span "Upload" at bounding box center [546, 288] width 30 height 15
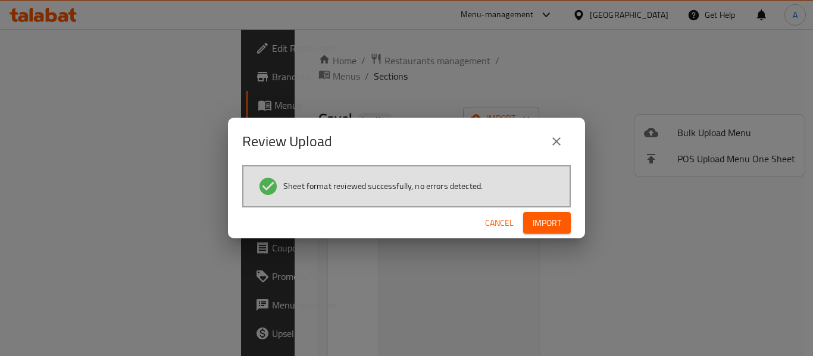
click at [548, 222] on span "Import" at bounding box center [546, 223] width 29 height 15
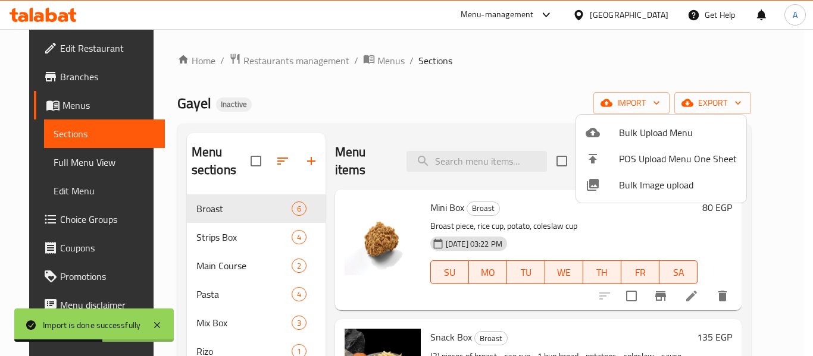
click at [392, 74] on div at bounding box center [406, 178] width 813 height 356
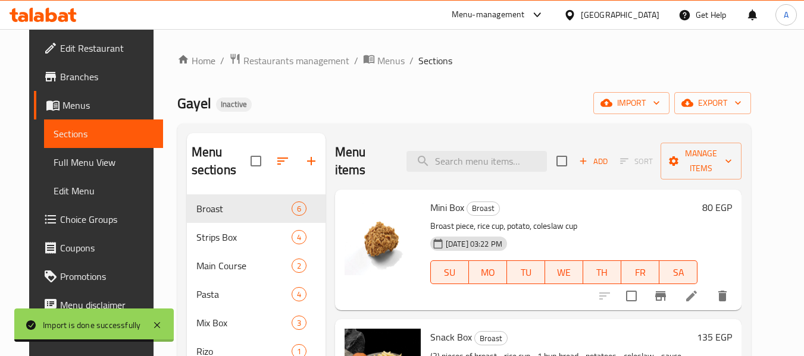
drag, startPoint x: 84, startPoint y: 172, endPoint x: 73, endPoint y: 208, distance: 37.1
click at [84, 172] on link "Full Menu View" at bounding box center [104, 162] width 120 height 29
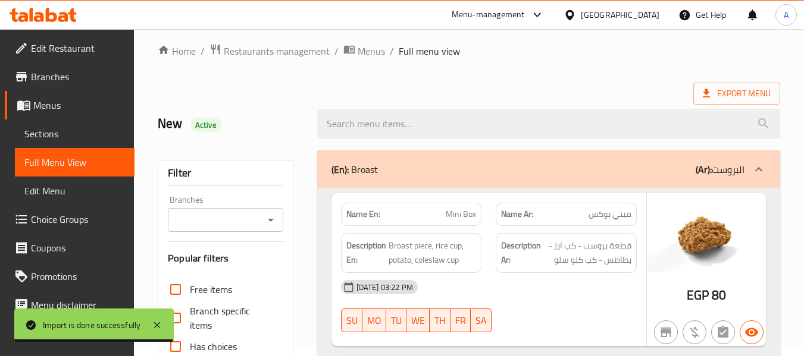
scroll to position [238, 0]
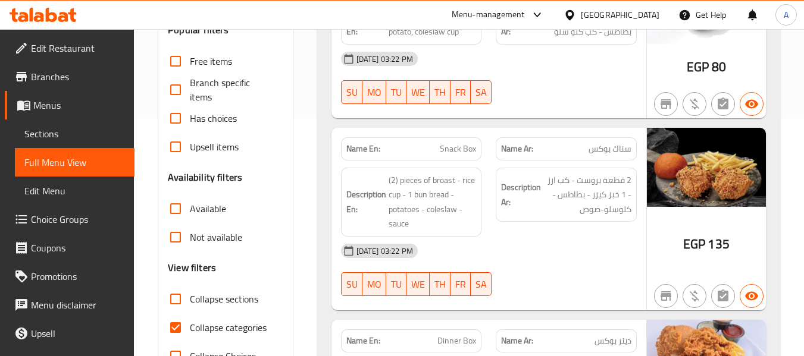
click at [237, 328] on span "Collapse categories" at bounding box center [228, 328] width 77 height 14
click at [190, 328] on input "Collapse categories" at bounding box center [175, 327] width 29 height 29
checkbox input "false"
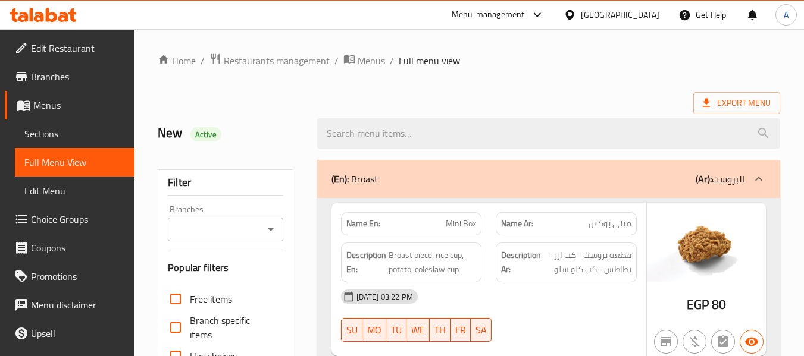
click at [356, 227] on strong "Name En:" at bounding box center [363, 224] width 34 height 12
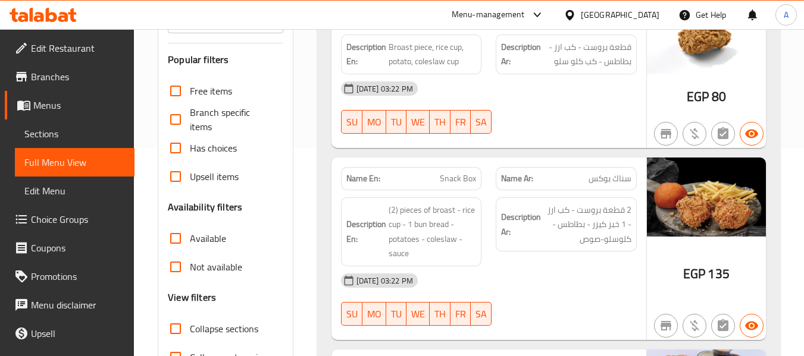
scroll to position [2347, 0]
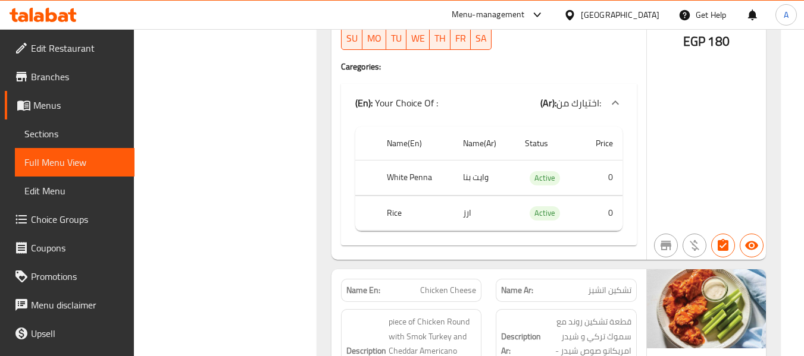
click at [73, 120] on link "Sections" at bounding box center [75, 134] width 120 height 29
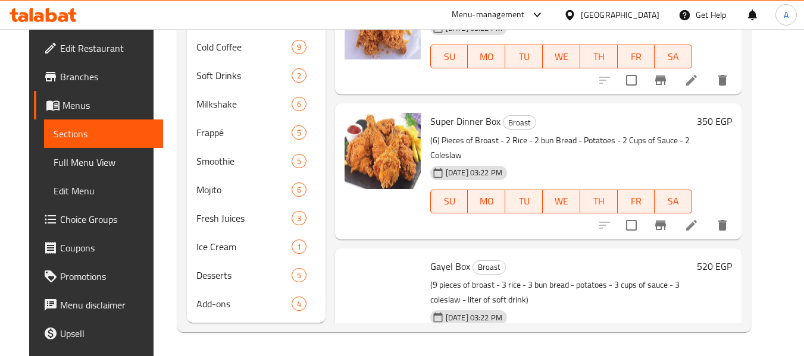
scroll to position [190, 0]
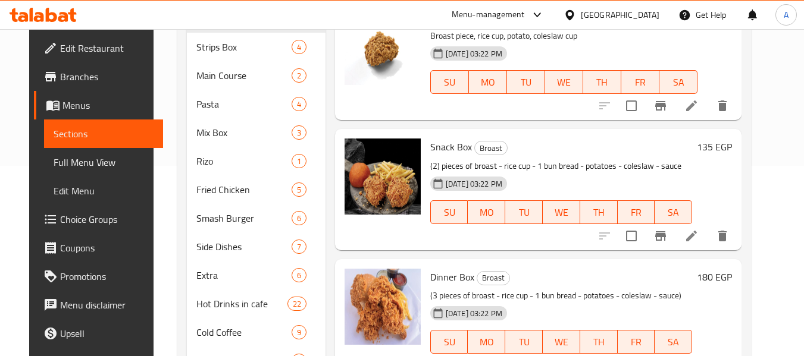
click at [101, 158] on span "Full Menu View" at bounding box center [104, 162] width 101 height 14
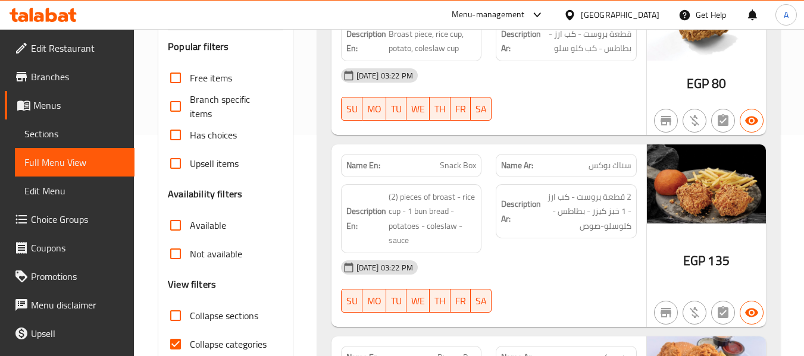
scroll to position [250, 0]
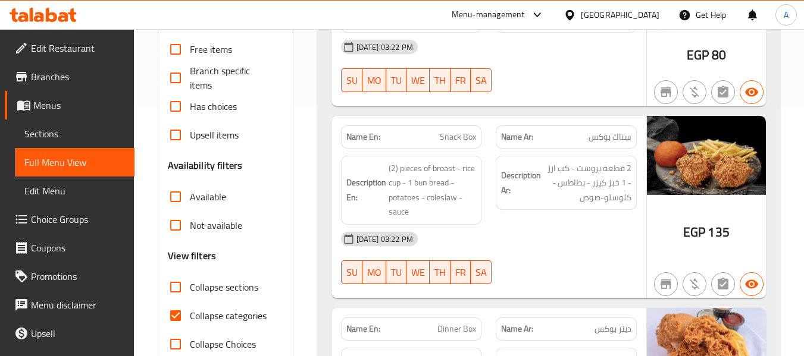
click at [210, 292] on span "Collapse sections" at bounding box center [224, 287] width 68 height 14
click at [190, 292] on input "Collapse sections" at bounding box center [175, 287] width 29 height 29
checkbox input "true"
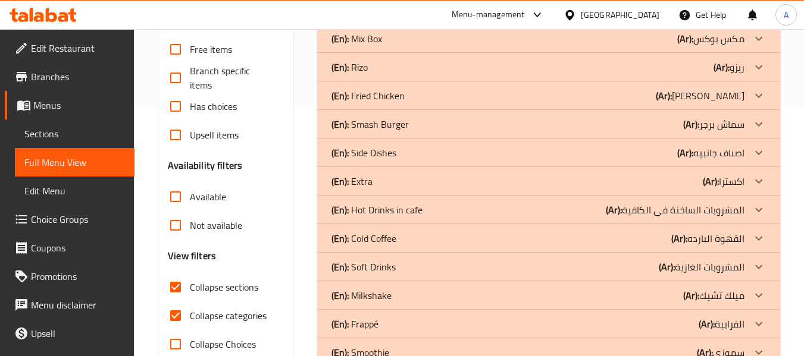
scroll to position [131, 0]
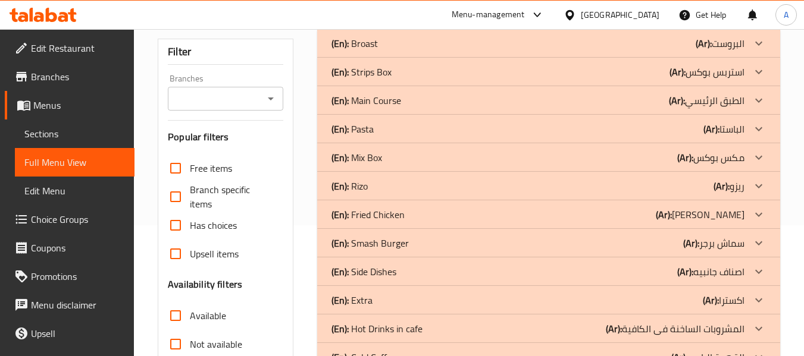
click at [388, 183] on div "(En): Rizo (Ar): ریزو" at bounding box center [537, 186] width 413 height 14
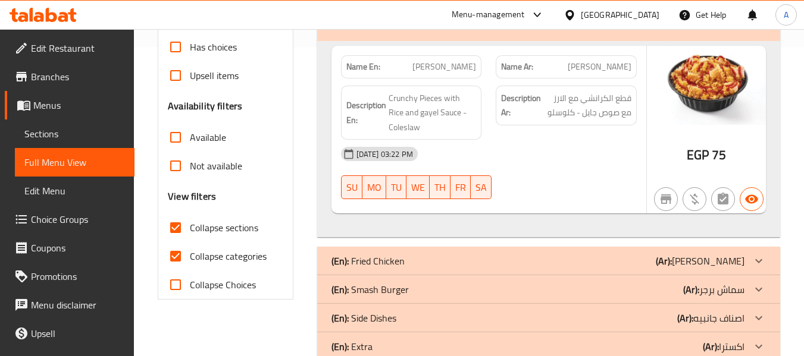
scroll to position [190, 0]
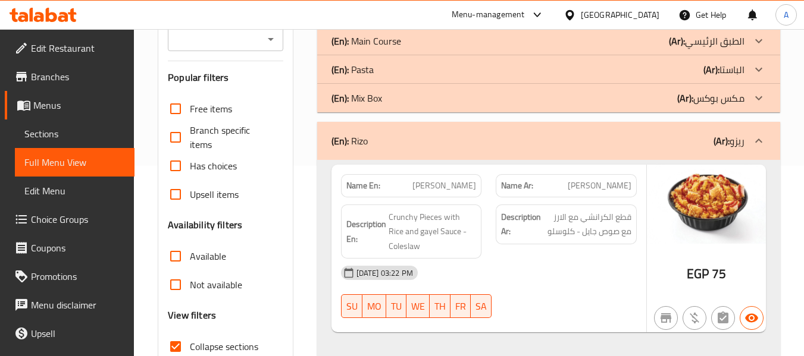
click at [395, 110] on div "(En): Mix Box (Ar): مكس بوكس" at bounding box center [548, 98] width 463 height 29
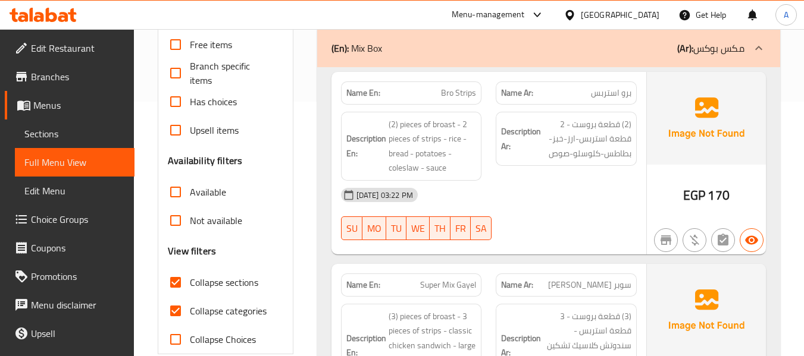
scroll to position [71, 0]
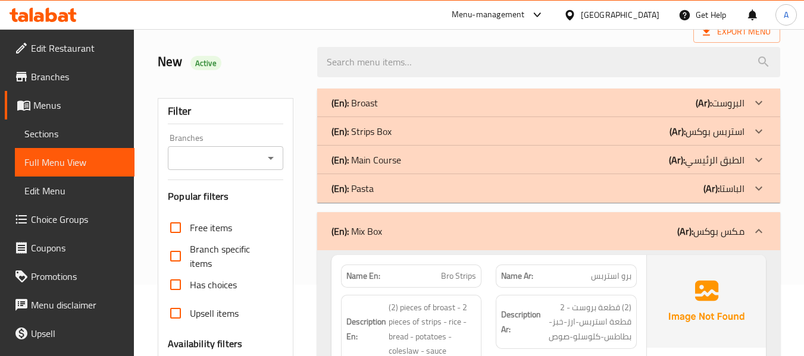
click at [387, 178] on div "(En): Pasta (Ar): الباستا" at bounding box center [548, 188] width 463 height 29
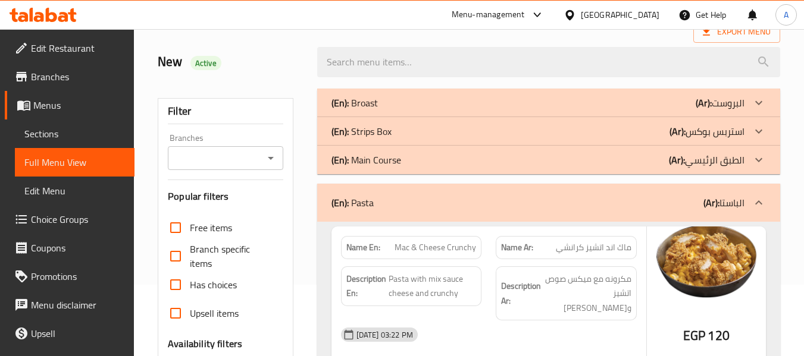
click at [397, 159] on p "(En): Main Course" at bounding box center [366, 160] width 70 height 14
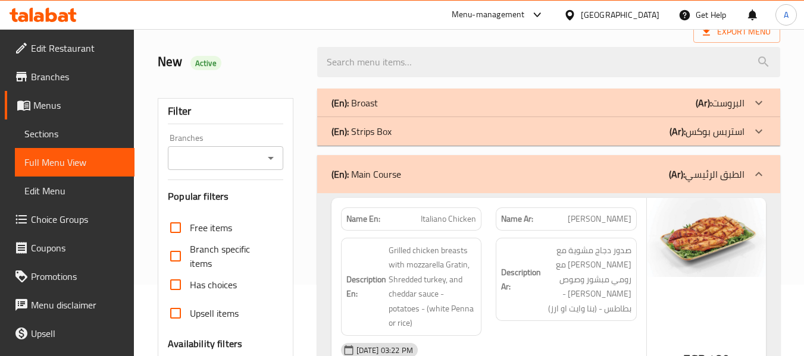
click at [400, 134] on div "(En): Strips Box (Ar): استربس بوكس" at bounding box center [537, 131] width 413 height 14
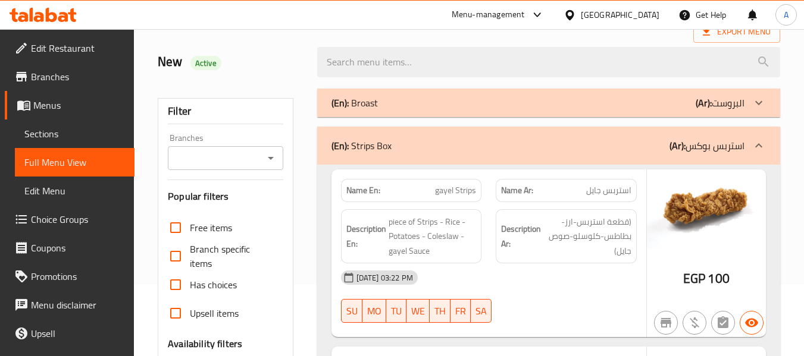
click at [404, 100] on div "(En): Broast (Ar): البروست" at bounding box center [537, 103] width 413 height 14
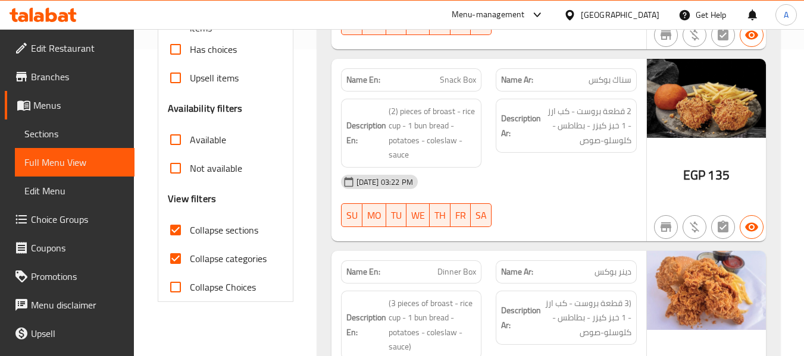
scroll to position [309, 0]
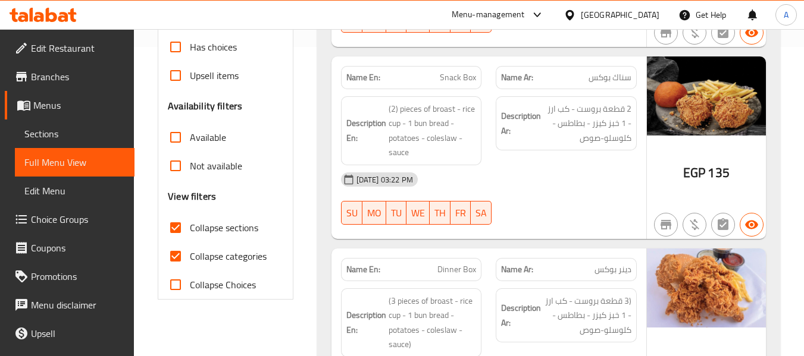
click at [215, 252] on span "Collapse categories" at bounding box center [228, 256] width 77 height 14
click at [190, 252] on input "Collapse categories" at bounding box center [175, 256] width 29 height 29
checkbox input "false"
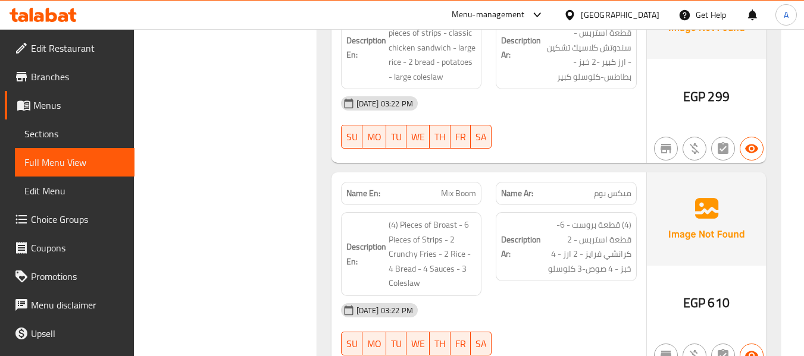
scroll to position [4563, 0]
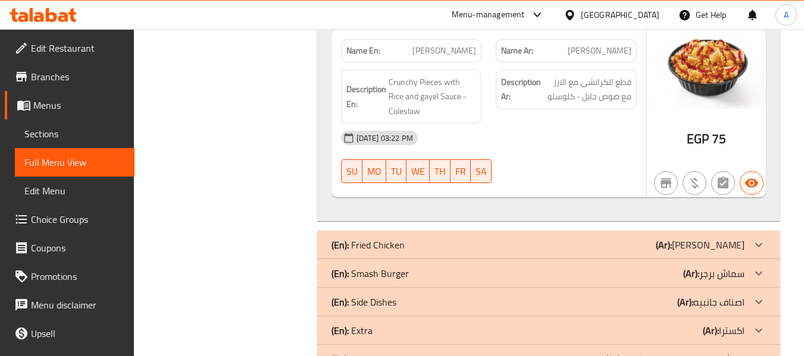
click at [389, 238] on p "(En): Fried Chicken" at bounding box center [367, 245] width 73 height 14
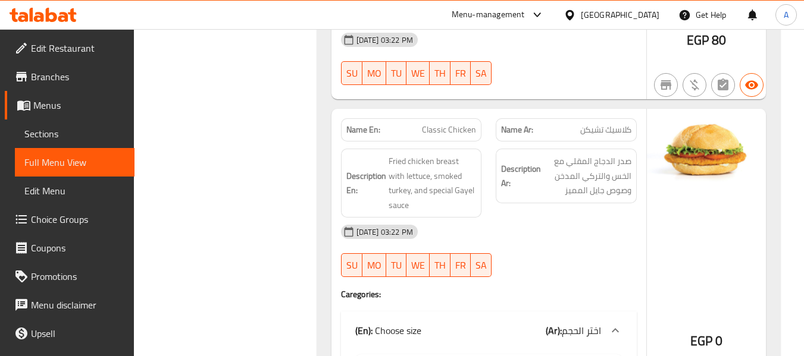
scroll to position [2095, 0]
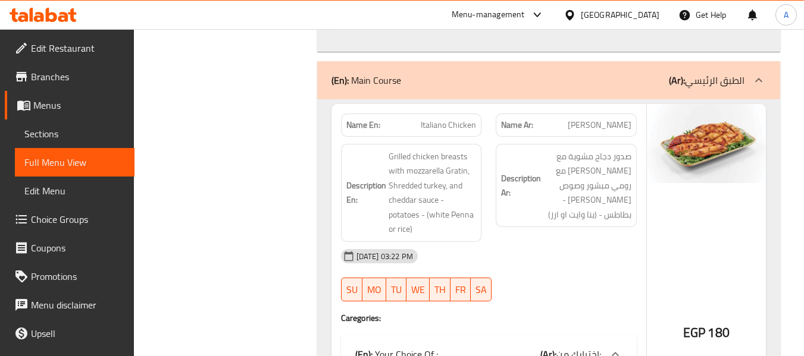
click at [87, 131] on span "Sections" at bounding box center [74, 134] width 101 height 14
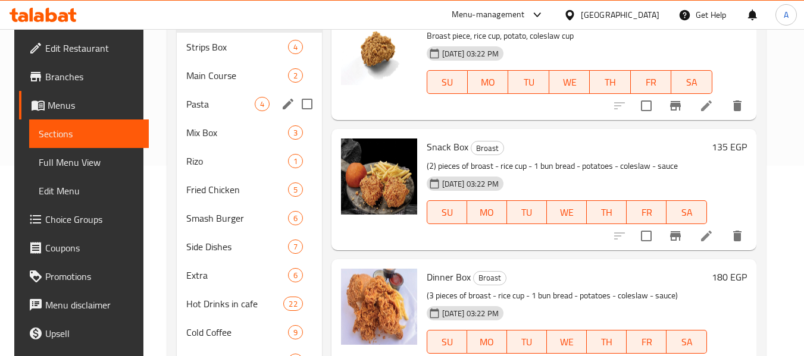
scroll to position [131, 0]
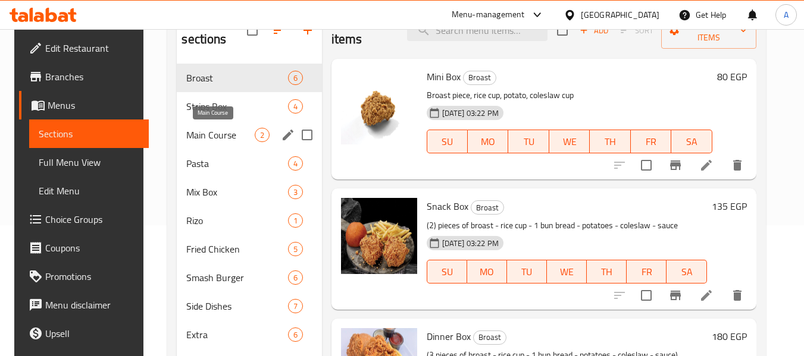
click at [227, 130] on span "Main Course" at bounding box center [220, 135] width 68 height 14
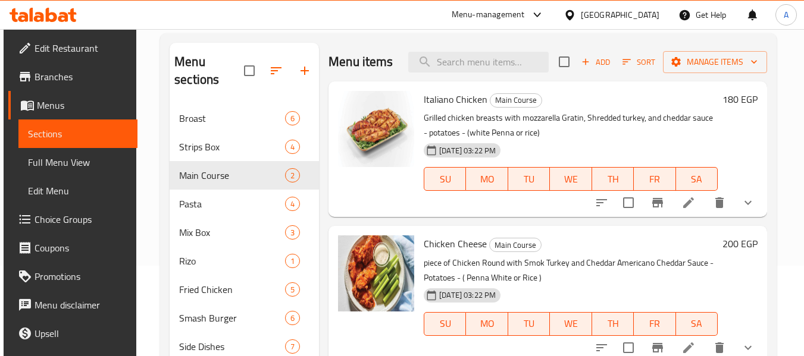
scroll to position [119, 0]
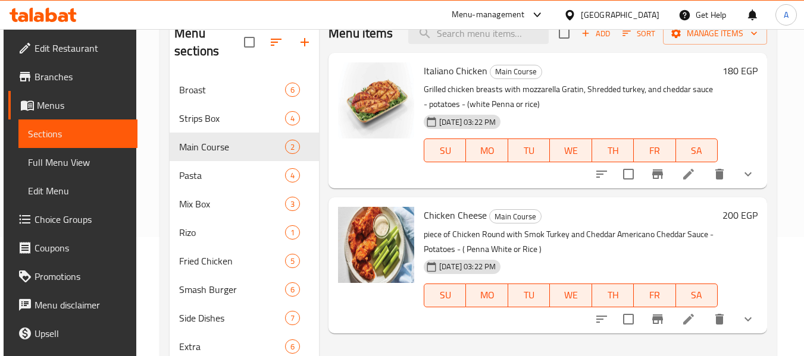
click at [692, 177] on icon at bounding box center [688, 174] width 14 height 14
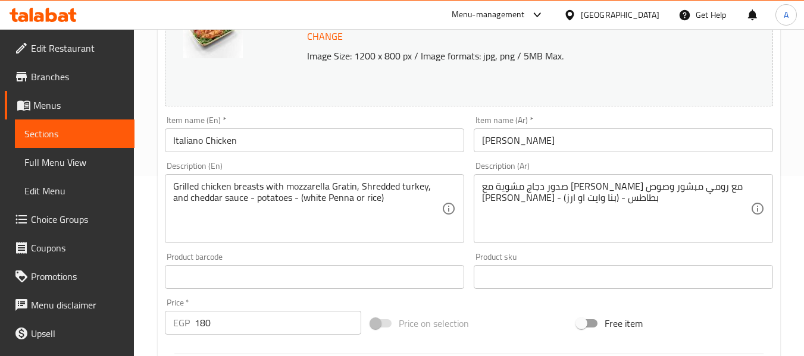
scroll to position [238, 0]
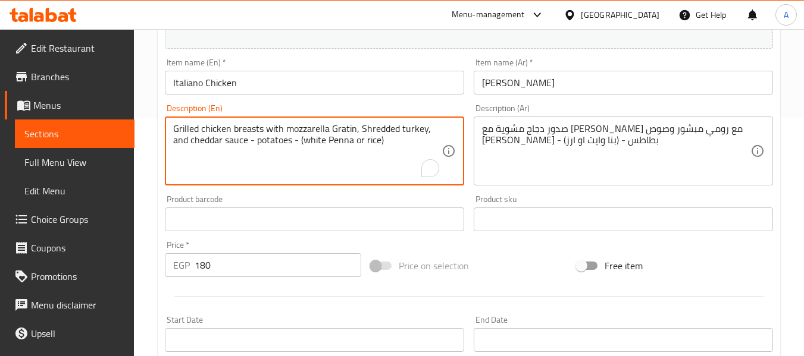
drag, startPoint x: 368, startPoint y: 132, endPoint x: 425, endPoint y: 132, distance: 56.5
paste textarea "shredded roumi"
type textarea "Grilled chicken breasts with mozzarella Gratin, shredded roumi, and cheddar sau…"
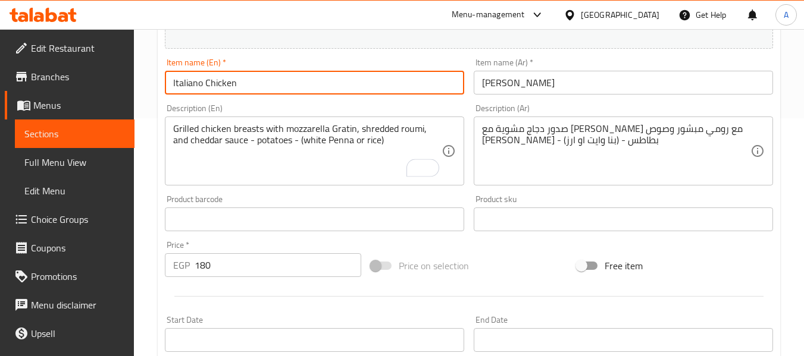
click at [406, 86] on input "Italiano Chicken" at bounding box center [314, 83] width 299 height 24
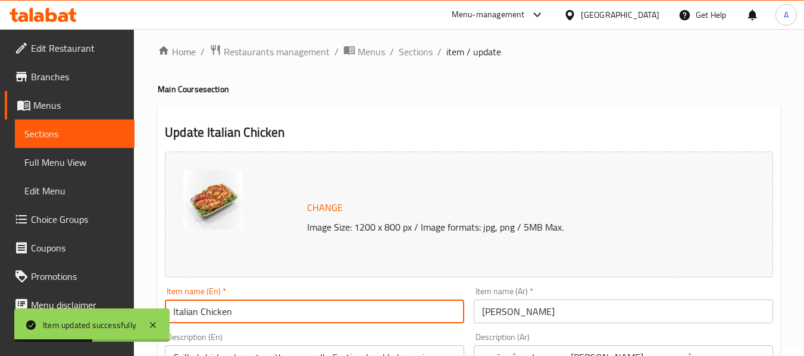
scroll to position [0, 0]
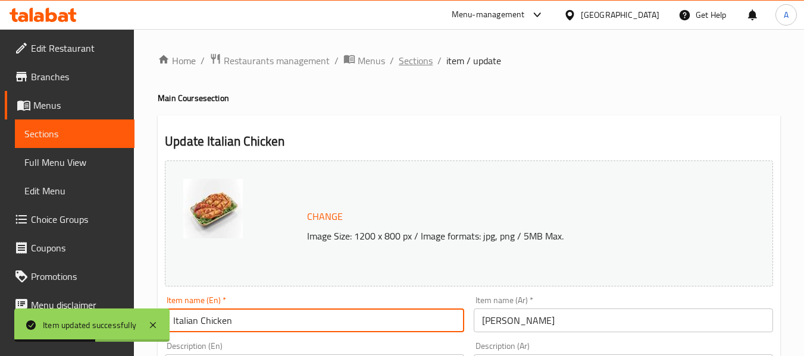
type input "Italian Chicken"
click at [419, 61] on span "Sections" at bounding box center [416, 61] width 34 height 14
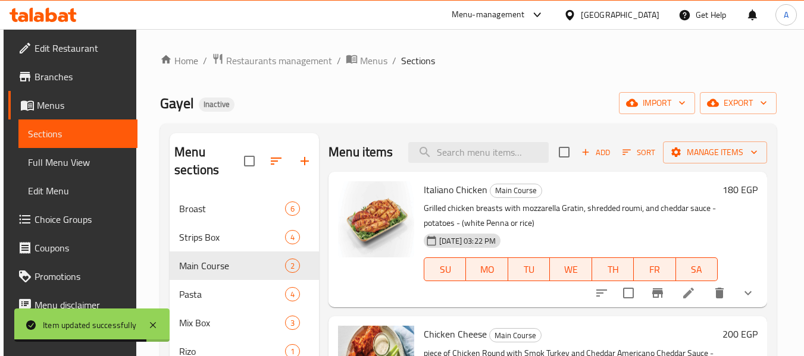
click at [88, 161] on span "Full Menu View" at bounding box center [78, 162] width 101 height 14
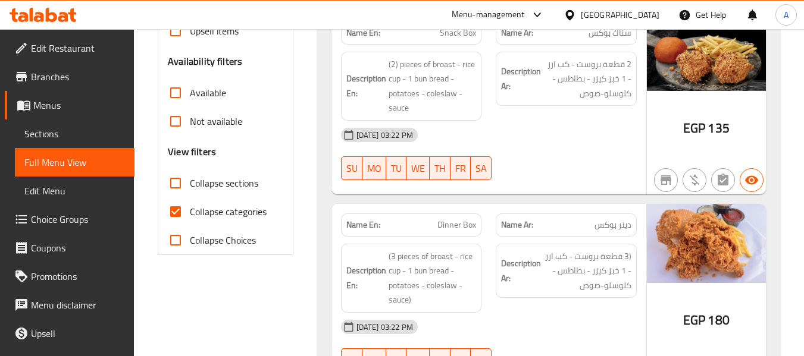
scroll to position [357, 0]
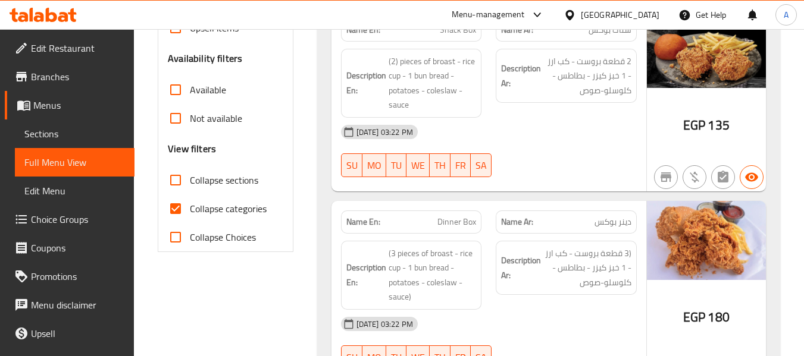
click at [224, 183] on span "Collapse sections" at bounding box center [224, 180] width 68 height 14
click at [190, 183] on input "Collapse sections" at bounding box center [175, 180] width 29 height 29
checkbox input "true"
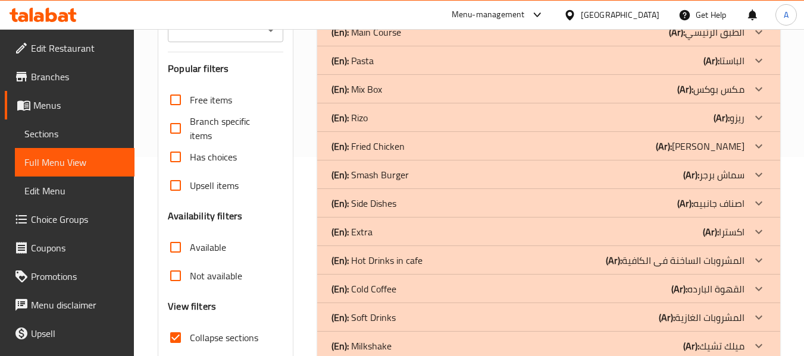
scroll to position [178, 0]
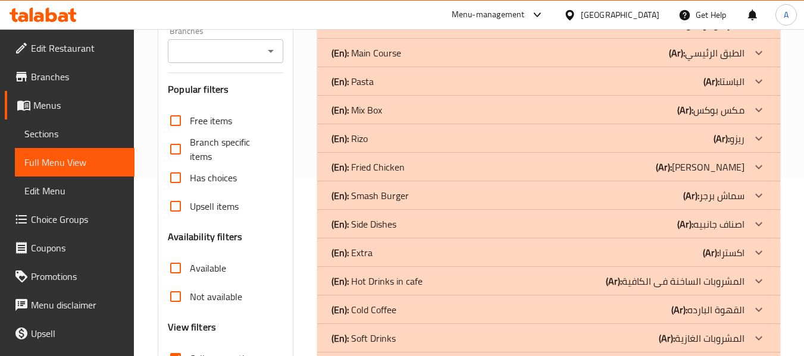
click at [409, 137] on div "(En): Rizo (Ar): ریزو" at bounding box center [537, 138] width 413 height 14
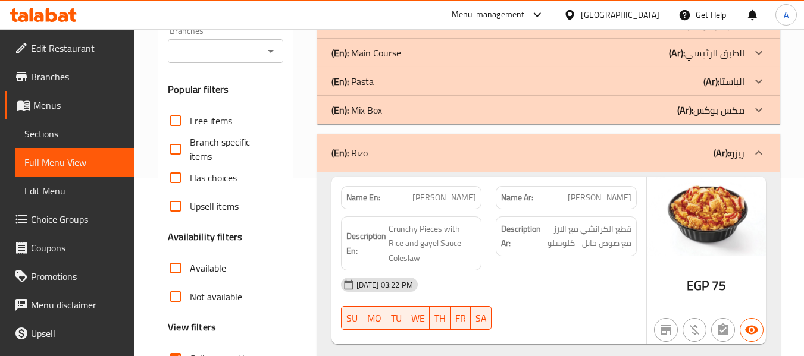
click at [407, 112] on div "(En): Mix Box (Ar): مكس بوكس" at bounding box center [537, 110] width 413 height 14
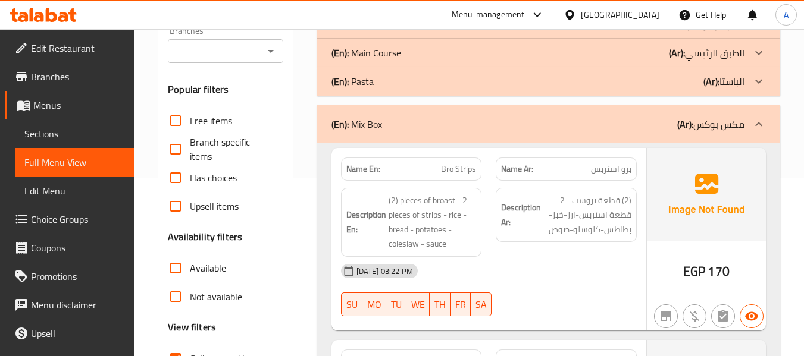
click at [404, 83] on div "(En): Pasta (Ar): الباستا" at bounding box center [537, 81] width 413 height 14
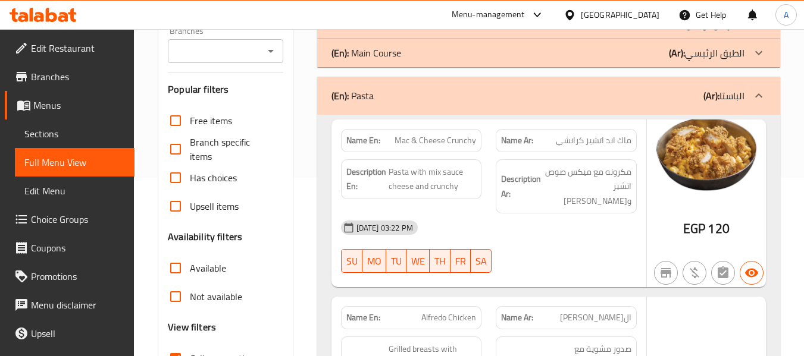
click at [407, 49] on div "(En): Main Course (Ar): الطبق الرئيسي" at bounding box center [537, 53] width 413 height 14
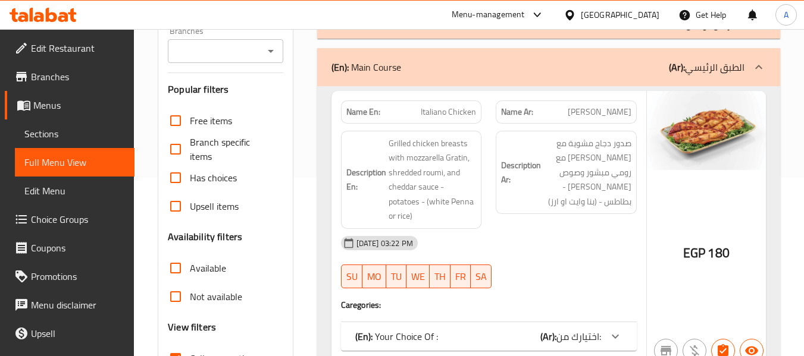
scroll to position [119, 0]
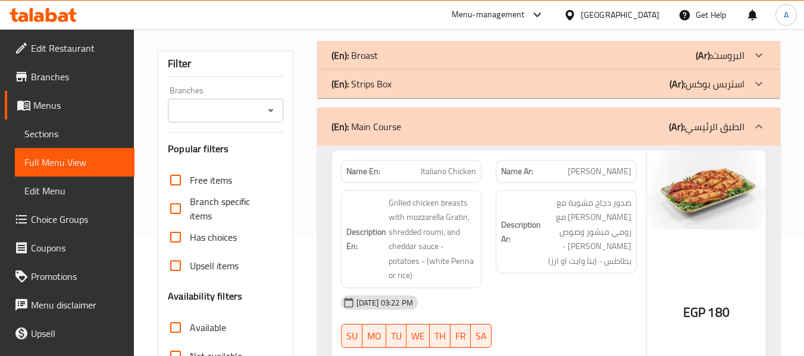
click at [406, 85] on div "(En): Strips Box (Ar): استربس بوكس" at bounding box center [537, 84] width 413 height 14
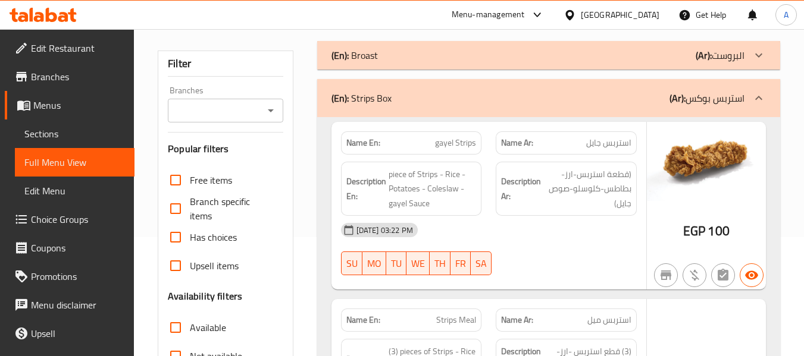
click at [401, 62] on div "(En): Broast (Ar): البروست" at bounding box center [548, 55] width 463 height 29
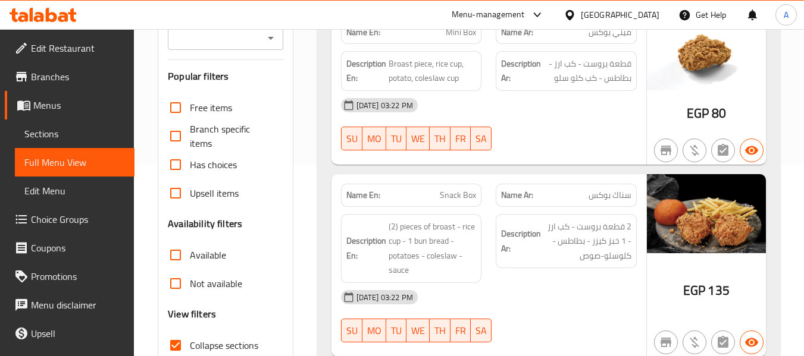
scroll to position [297, 0]
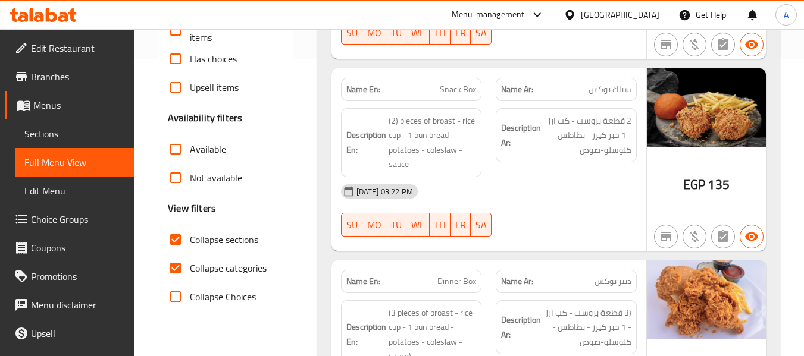
click at [220, 267] on span "Collapse categories" at bounding box center [228, 268] width 77 height 14
click at [190, 267] on input "Collapse categories" at bounding box center [175, 268] width 29 height 29
checkbox input "false"
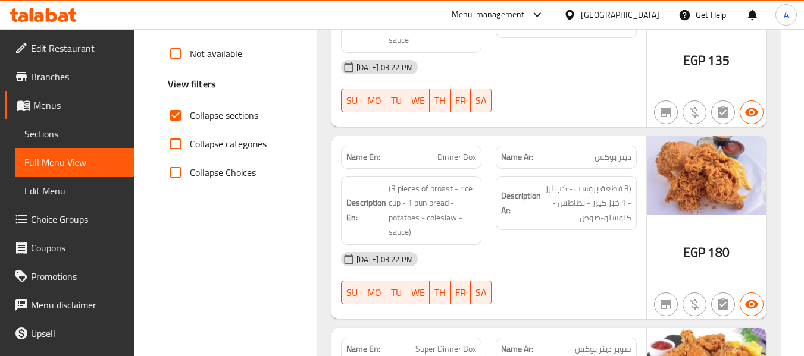
scroll to position [0, 0]
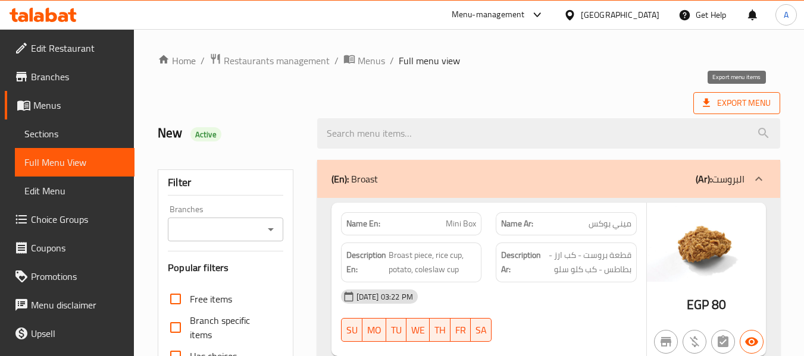
click at [731, 106] on span "Export Menu" at bounding box center [736, 103] width 68 height 15
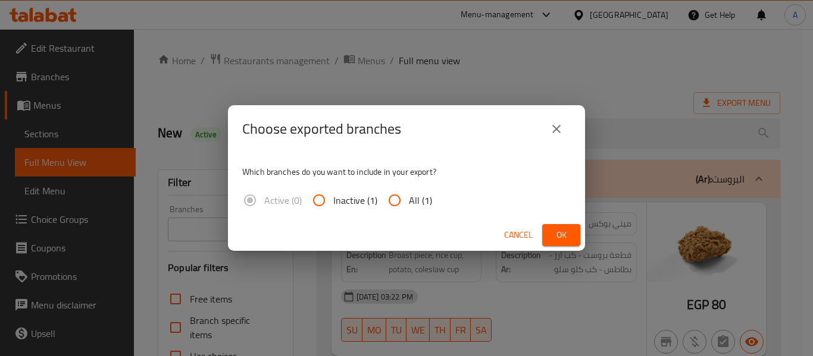
click at [402, 193] on input "All (1)" at bounding box center [394, 200] width 29 height 29
radio input "true"
click at [561, 233] on span "Ok" at bounding box center [560, 235] width 19 height 15
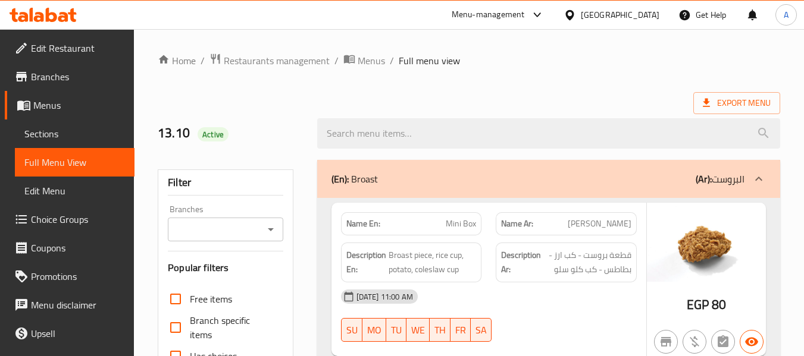
drag, startPoint x: 641, startPoint y: 10, endPoint x: 630, endPoint y: 17, distance: 12.4
click at [641, 10] on div "[GEOGRAPHIC_DATA]" at bounding box center [620, 14] width 79 height 13
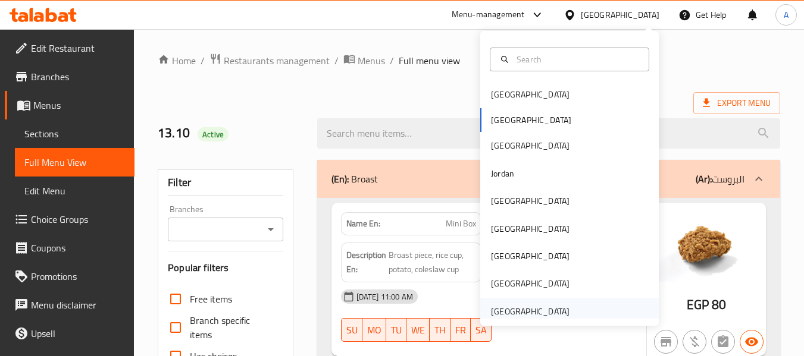
click at [555, 316] on div "United Arab Emirates" at bounding box center [530, 311] width 79 height 13
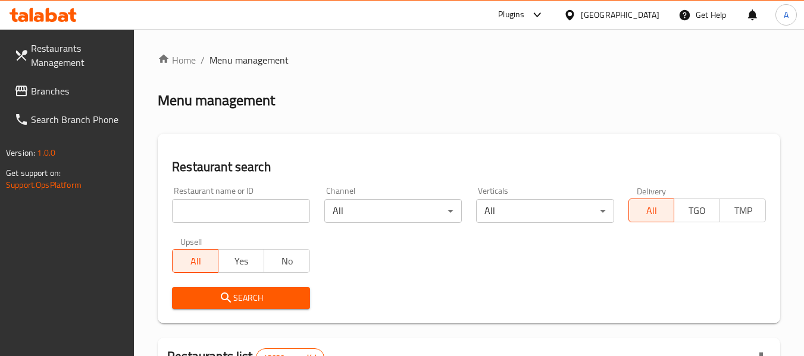
click at [105, 89] on span "Branches" at bounding box center [78, 91] width 94 height 14
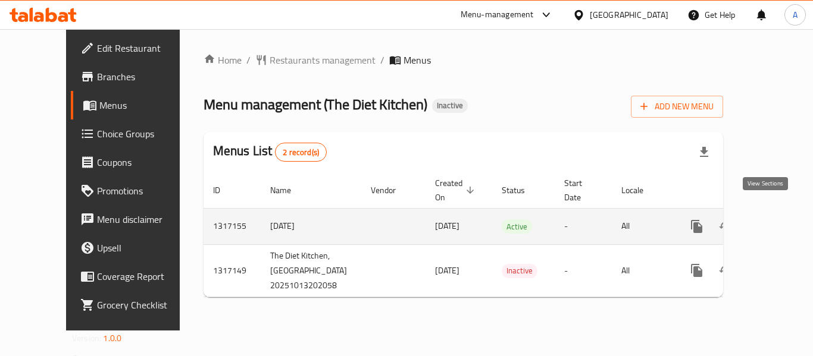
click at [775, 219] on icon "enhanced table" at bounding box center [782, 226] width 14 height 14
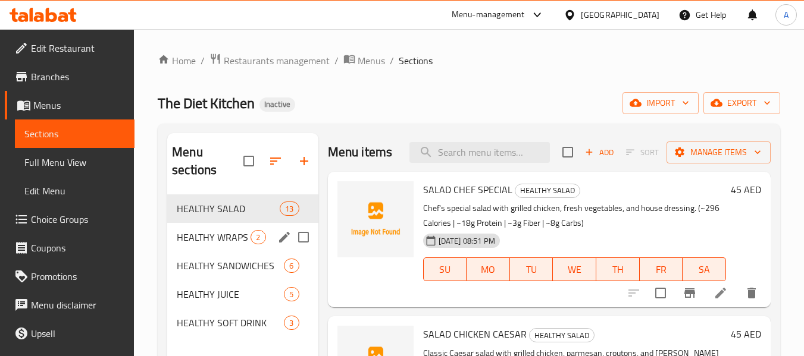
click at [240, 228] on div "HEALTHY WRAPS 2" at bounding box center [242, 237] width 150 height 29
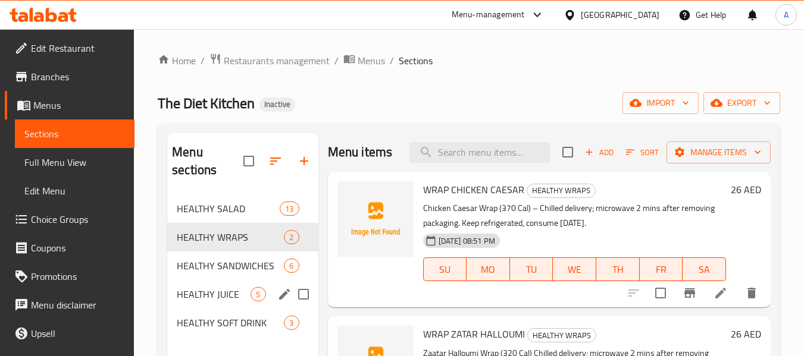
click at [220, 283] on div "HEALTHY JUICE 5" at bounding box center [242, 294] width 150 height 29
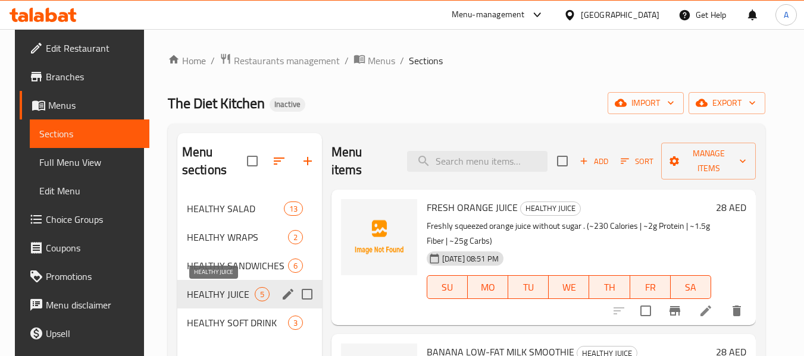
click at [227, 299] on span "HEALTHY JUICE" at bounding box center [221, 294] width 68 height 14
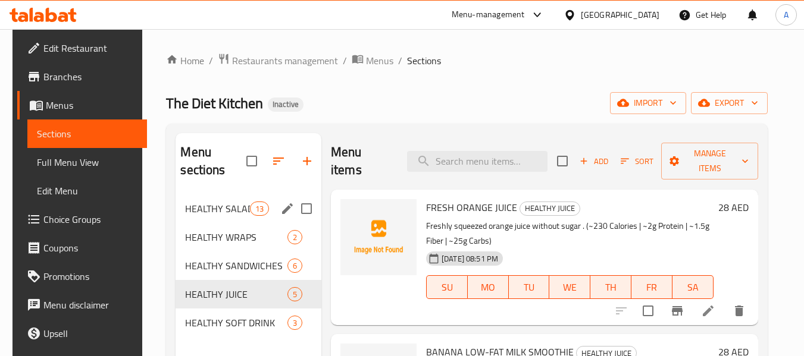
click at [220, 215] on span "HEALTHY SALAD" at bounding box center [217, 209] width 64 height 14
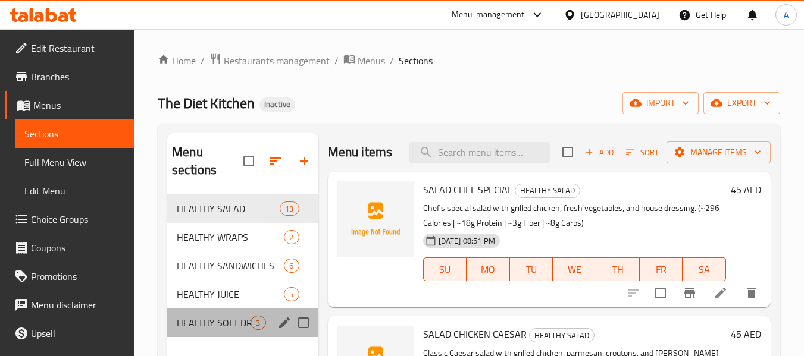
click at [240, 313] on div "HEALTHY SOFT DRINK 3" at bounding box center [242, 323] width 150 height 29
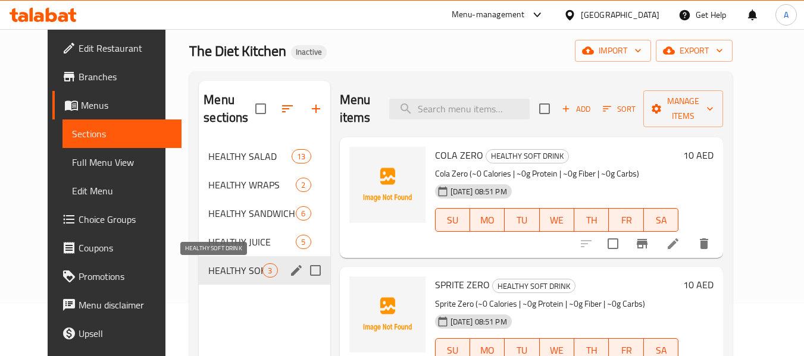
scroll to position [48, 0]
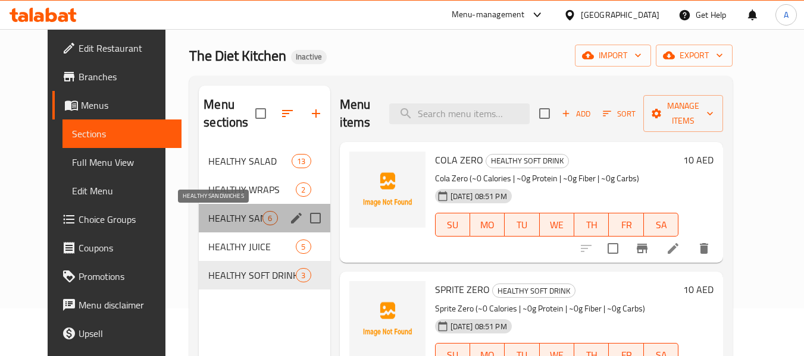
click at [232, 219] on span "HEALTHY SANDWICHES" at bounding box center [235, 218] width 54 height 14
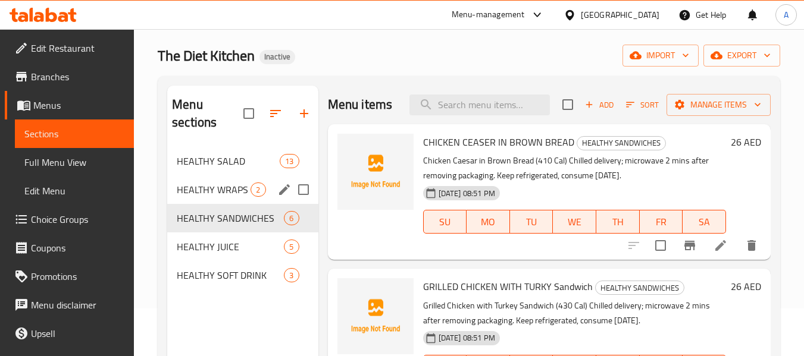
click at [232, 175] on div "HEALTHY WRAPS 2" at bounding box center [242, 189] width 150 height 29
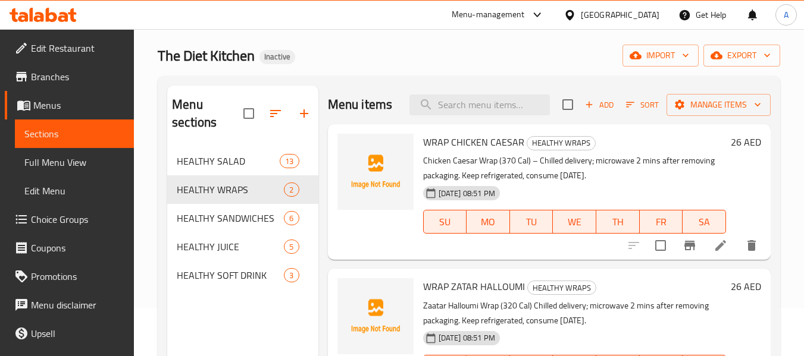
click at [26, 157] on span "Full Menu View" at bounding box center [74, 162] width 101 height 14
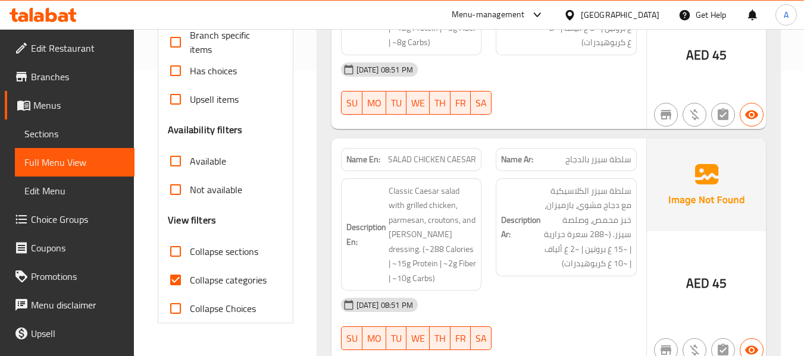
click at [61, 126] on link "Sections" at bounding box center [75, 134] width 120 height 29
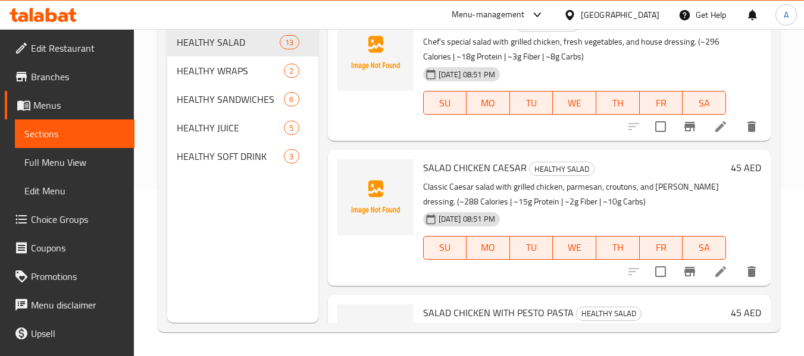
scroll to position [167, 0]
click at [74, 103] on span "Menus" at bounding box center [79, 105] width 92 height 14
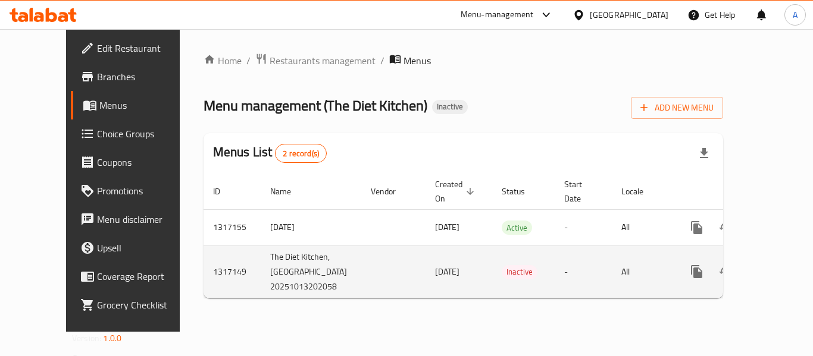
click at [776, 265] on link "enhanced table" at bounding box center [782, 272] width 29 height 29
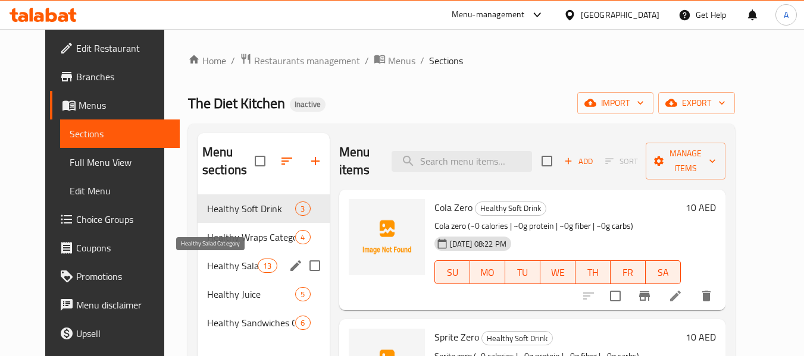
click at [222, 271] on span "Healthy Salad Category" at bounding box center [232, 266] width 51 height 14
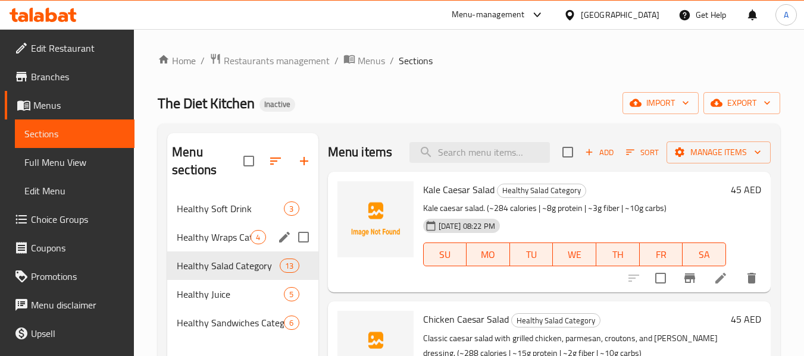
click at [224, 227] on div "Healthy Wraps Category 4" at bounding box center [242, 237] width 150 height 29
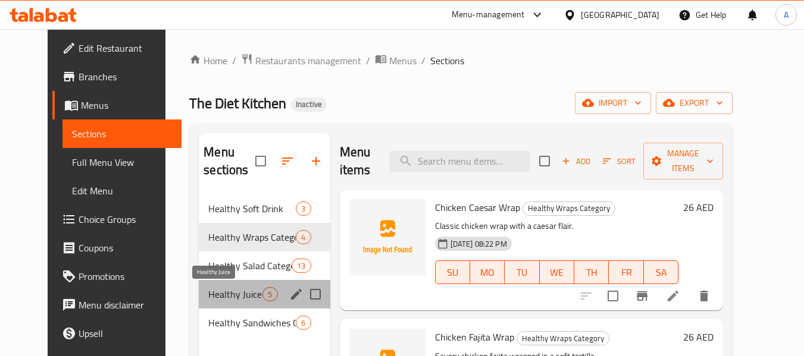
drag, startPoint x: 225, startPoint y: 294, endPoint x: 225, endPoint y: 234, distance: 60.1
click at [224, 293] on span "Healthy Juice" at bounding box center [235, 294] width 54 height 14
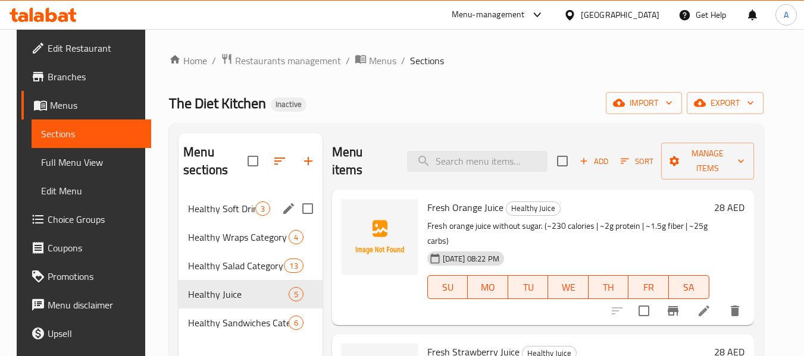
click at [225, 216] on div "Healthy Soft Drink 3" at bounding box center [250, 209] width 144 height 29
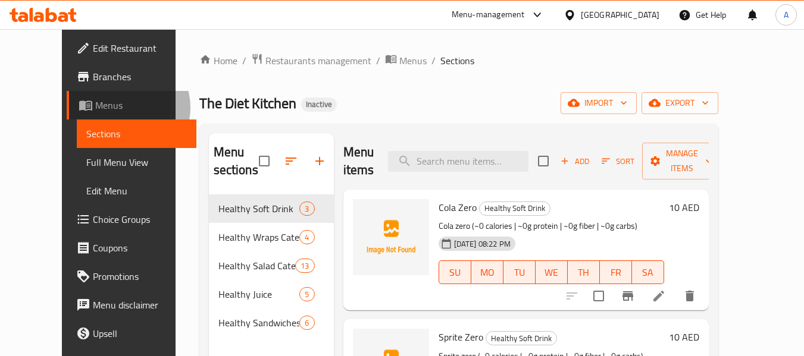
click at [95, 108] on span "Menus" at bounding box center [141, 105] width 92 height 14
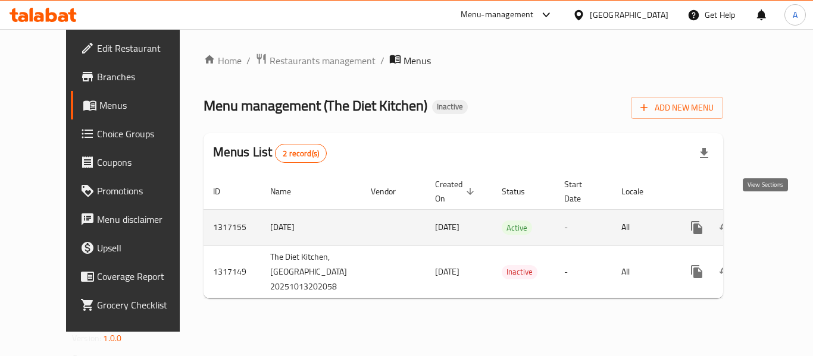
click at [775, 221] on icon "enhanced table" at bounding box center [782, 228] width 14 height 14
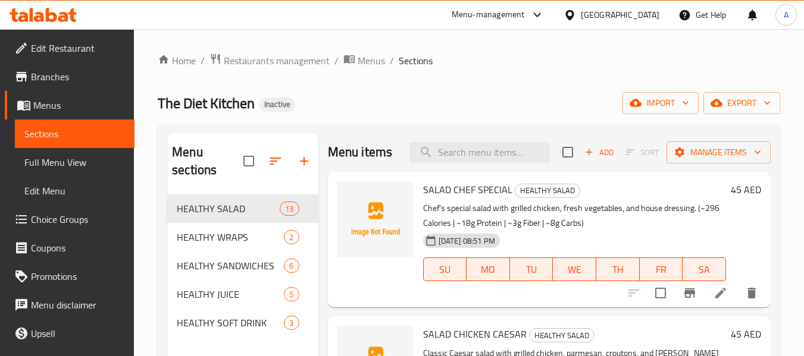
click at [32, 77] on span "Branches" at bounding box center [78, 77] width 94 height 14
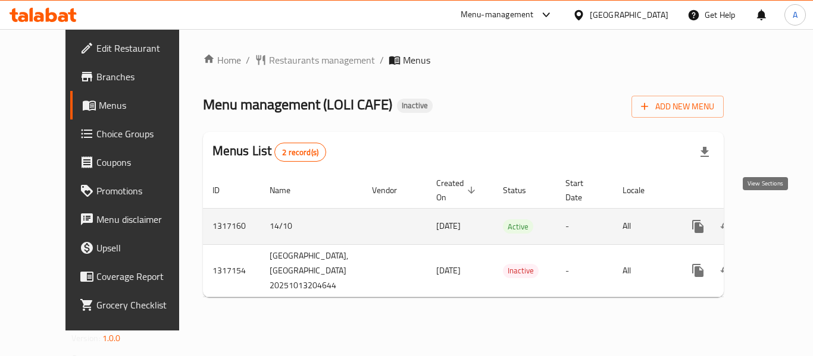
click at [778, 221] on icon "enhanced table" at bounding box center [783, 226] width 11 height 11
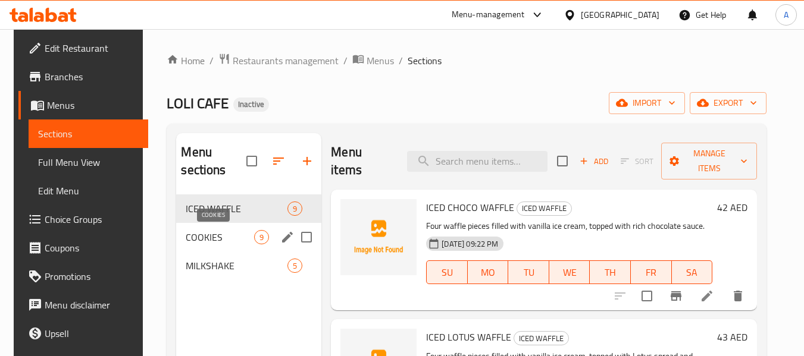
click at [207, 243] on span "COOKIES" at bounding box center [220, 237] width 68 height 14
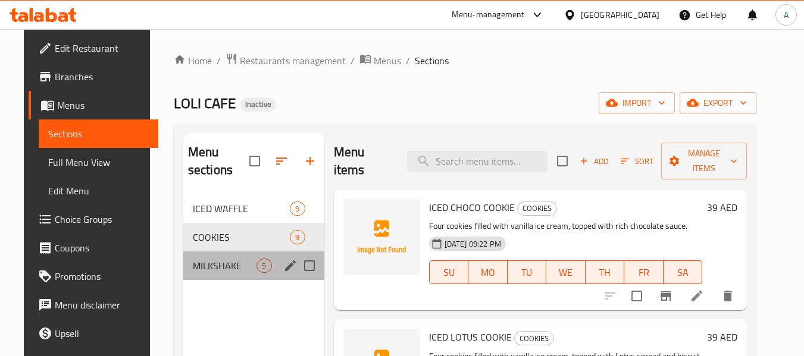
click at [212, 273] on div "MILKSHAKE 5" at bounding box center [253, 266] width 141 height 29
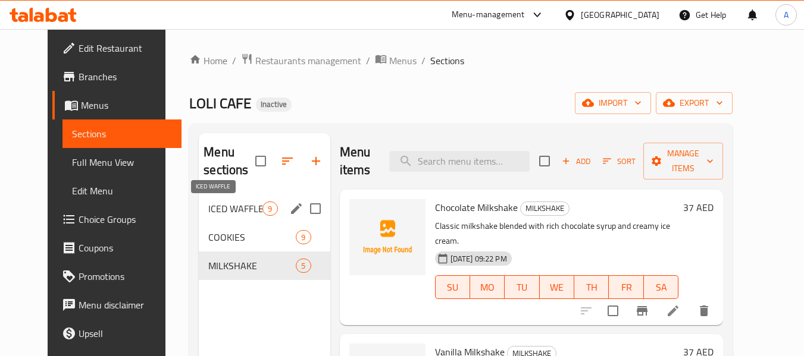
click at [208, 209] on span "ICED WAFFLE" at bounding box center [235, 209] width 54 height 14
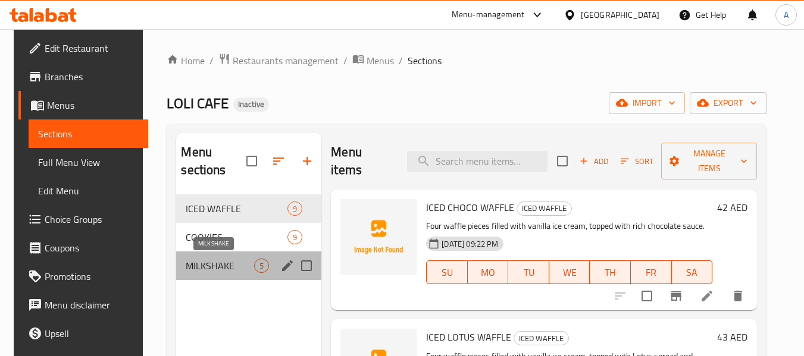
click at [215, 262] on span "MILKSHAKE" at bounding box center [220, 266] width 68 height 14
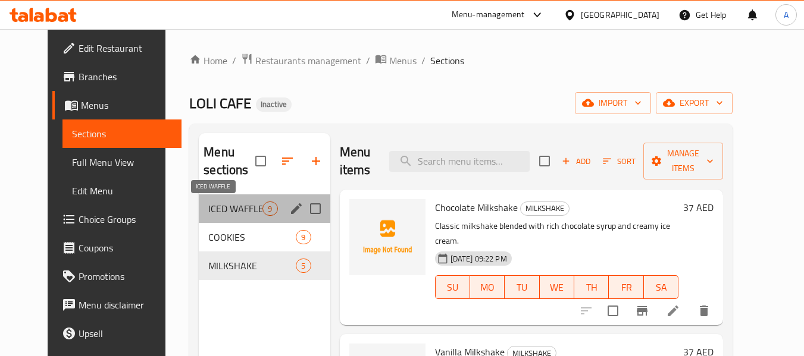
click at [224, 212] on span "ICED WAFFLE" at bounding box center [235, 209] width 54 height 14
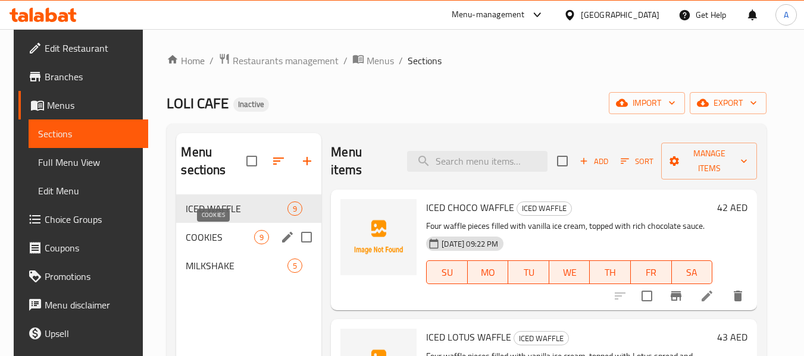
click at [225, 246] on div "COOKIES 9" at bounding box center [248, 237] width 145 height 29
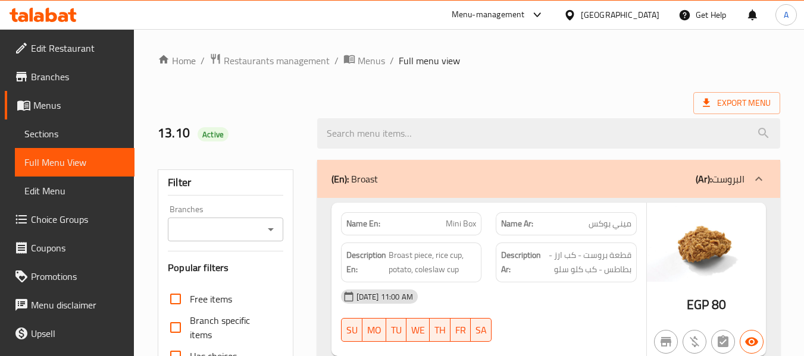
click at [55, 11] on icon at bounding box center [43, 15] width 67 height 14
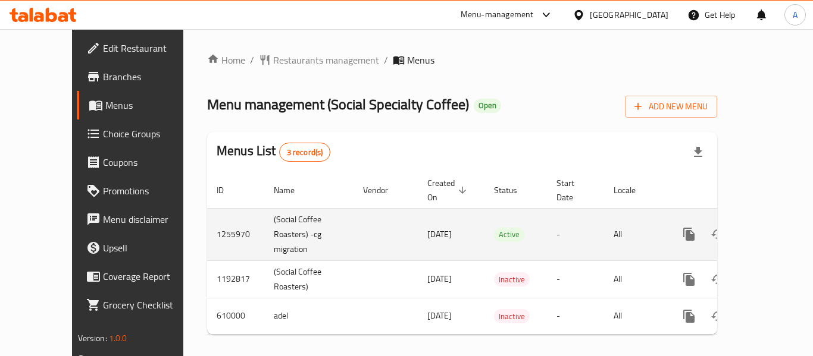
click at [769, 229] on icon "enhanced table" at bounding box center [774, 234] width 11 height 11
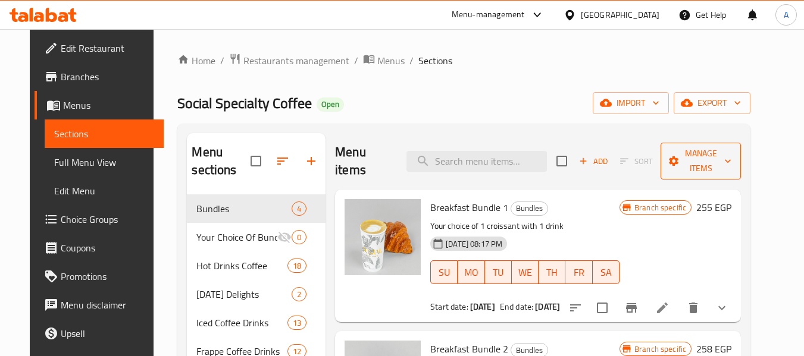
click at [712, 170] on span "Manage items" at bounding box center [700, 161] width 61 height 30
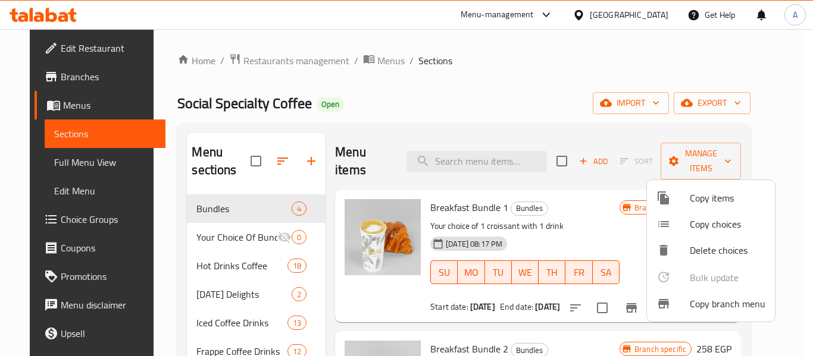
click at [716, 309] on span "Copy branch menu" at bounding box center [727, 304] width 76 height 14
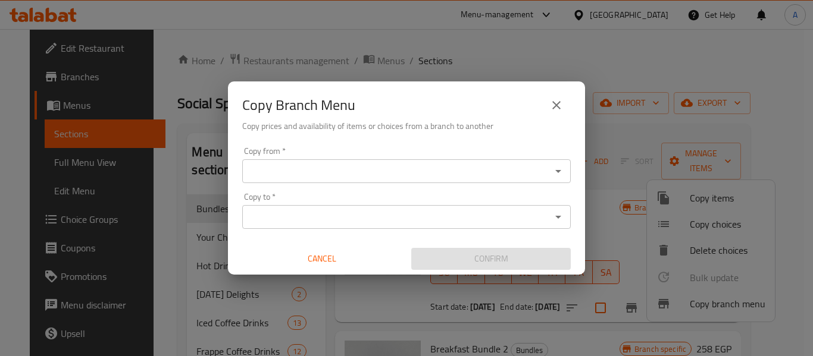
click at [558, 168] on icon "Open" at bounding box center [558, 171] width 14 height 14
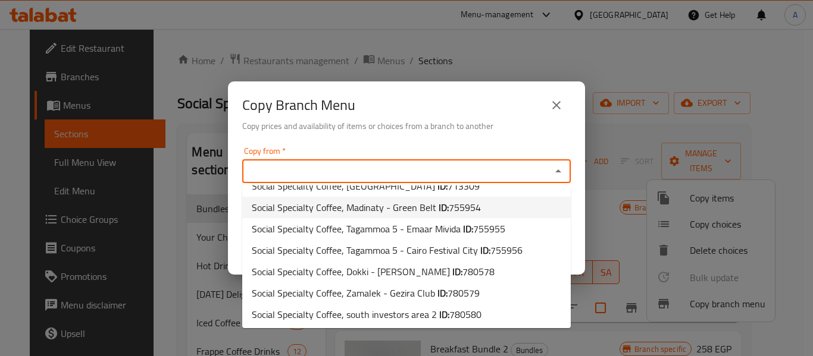
scroll to position [102, 0]
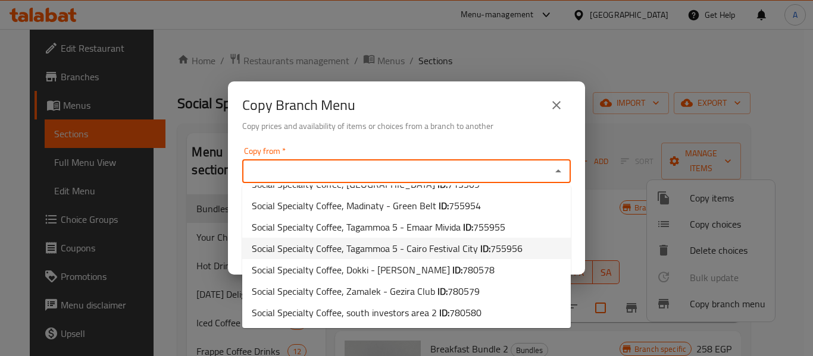
click at [457, 250] on span "Social Specialty Coffee, Tagammoa 5 - Cairo Festival City ID: 755956" at bounding box center [387, 248] width 271 height 14
type input "Social Specialty Coffee, Tagammoa 5 - Cairo Festival City"
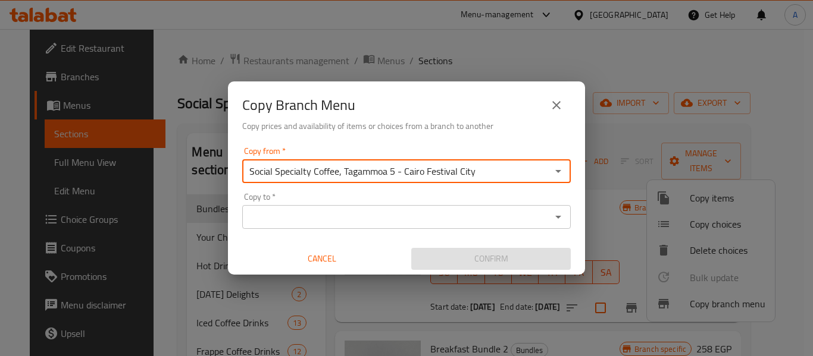
click at [570, 187] on div "Copy from   * Social Specialty Coffee, Tagammoa 5 - Cairo Festival City Copy fr…" at bounding box center [406, 208] width 357 height 133
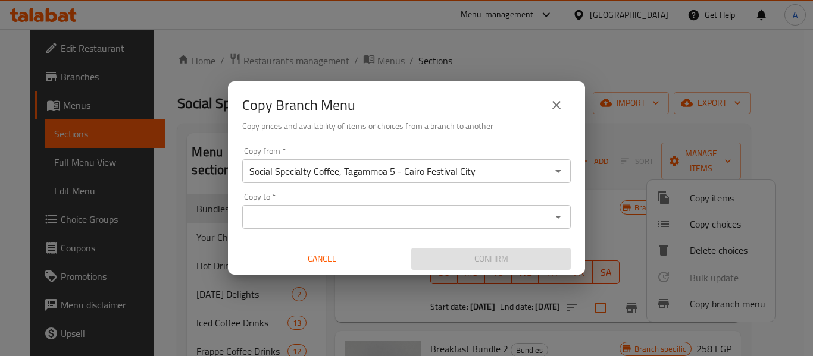
click at [564, 218] on icon "Open" at bounding box center [558, 217] width 14 height 14
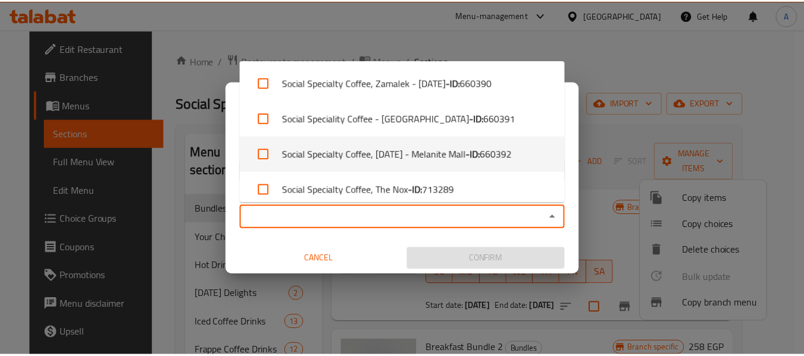
scroll to position [259, 0]
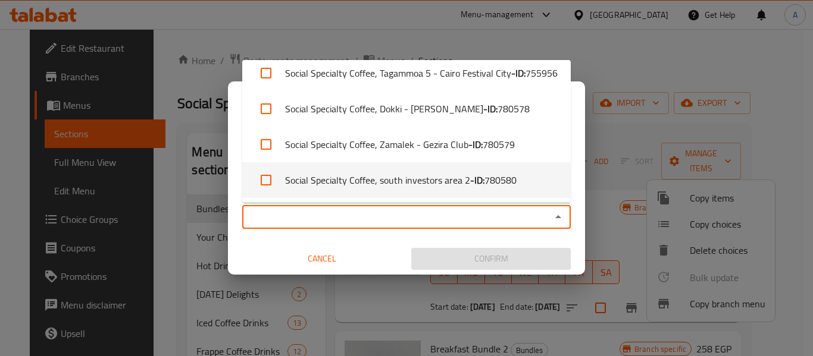
click at [529, 185] on li "Social Specialty Coffee, south investors area 2 - ID: 780580" at bounding box center [406, 180] width 328 height 36
checkbox input "true"
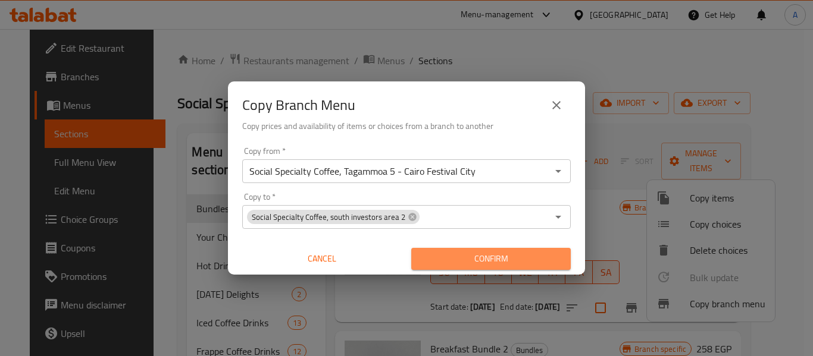
click at [547, 264] on span "Confirm" at bounding box center [491, 259] width 140 height 15
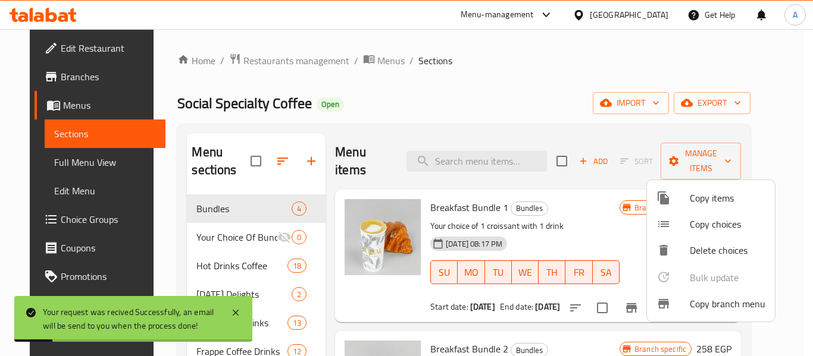
click at [536, 96] on div at bounding box center [406, 178] width 813 height 356
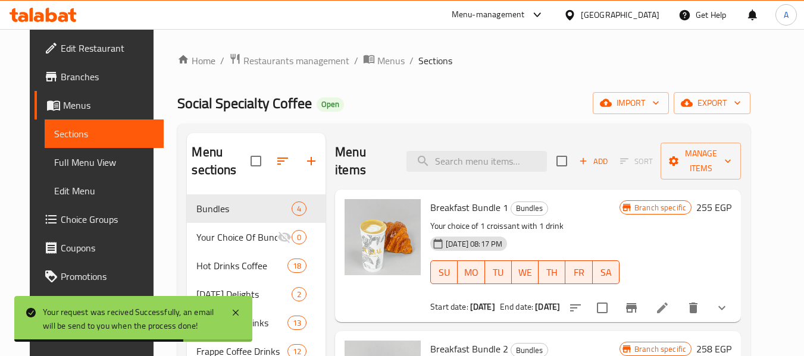
click at [54, 161] on span "Full Menu View" at bounding box center [104, 162] width 101 height 14
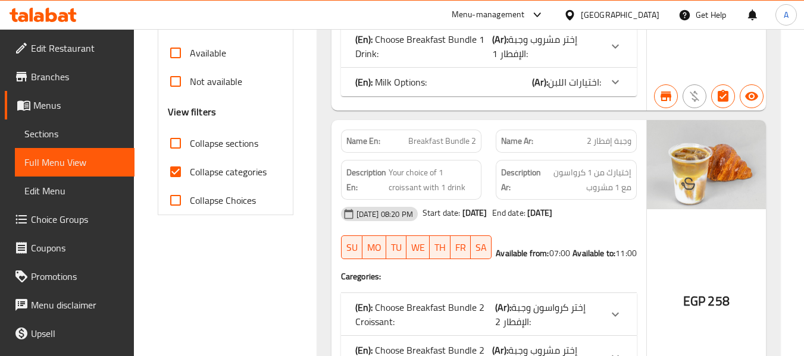
scroll to position [416, 0]
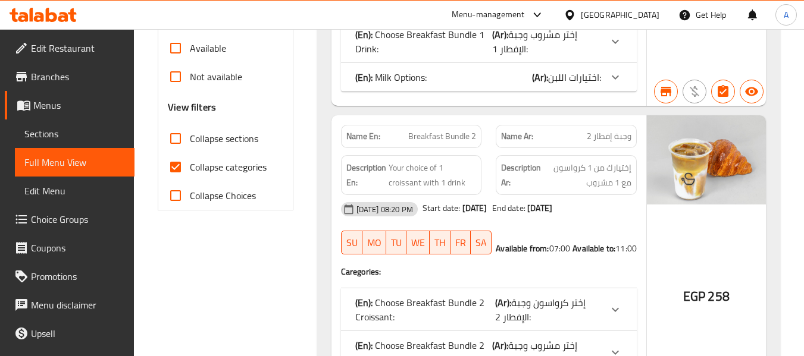
click at [239, 165] on span "Collapse categories" at bounding box center [228, 167] width 77 height 14
click at [190, 165] on input "Collapse categories" at bounding box center [175, 167] width 29 height 29
checkbox input "false"
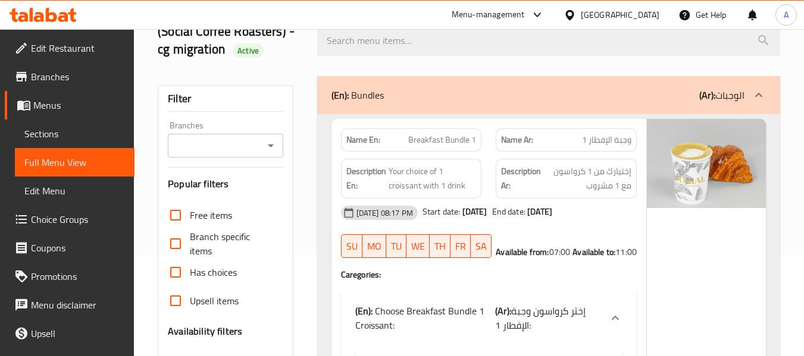
scroll to position [0, 0]
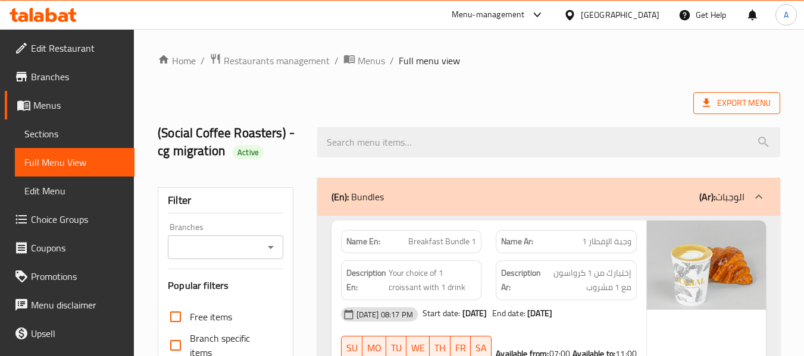
click at [713, 102] on span "Export Menu" at bounding box center [736, 103] width 68 height 15
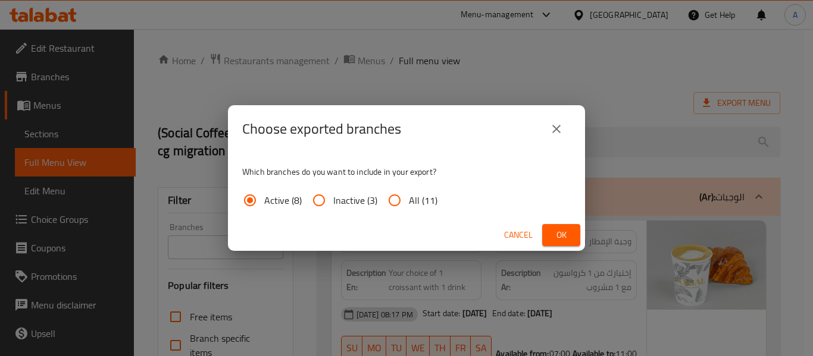
click at [407, 194] on input "All (11)" at bounding box center [394, 200] width 29 height 29
radio input "true"
drag, startPoint x: 548, startPoint y: 235, endPoint x: 467, endPoint y: 217, distance: 83.5
click at [549, 235] on button "Ok" at bounding box center [561, 235] width 38 height 22
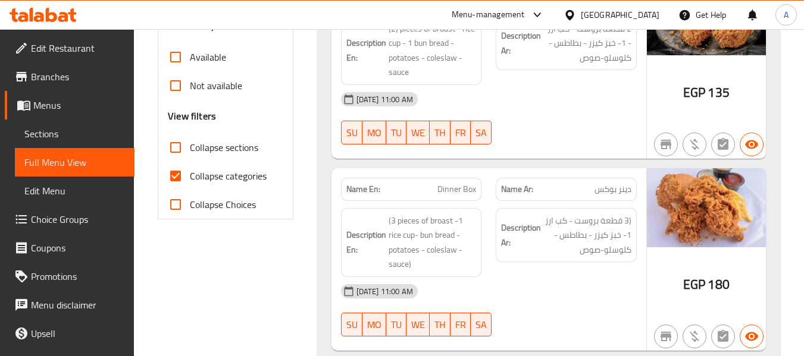
scroll to position [476, 0]
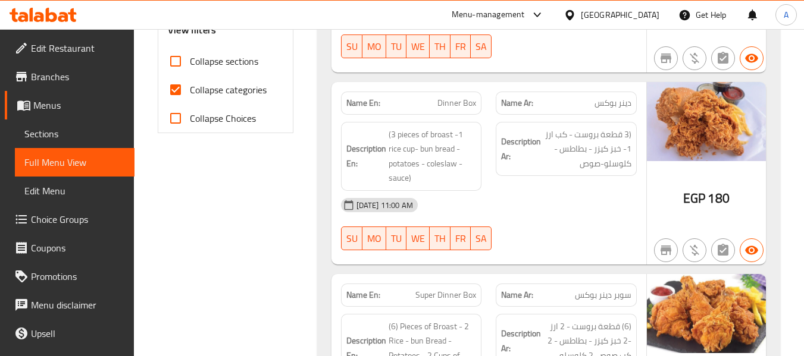
click at [203, 85] on span "Collapse categories" at bounding box center [228, 90] width 77 height 14
click at [190, 85] on input "Collapse categories" at bounding box center [175, 90] width 29 height 29
checkbox input "false"
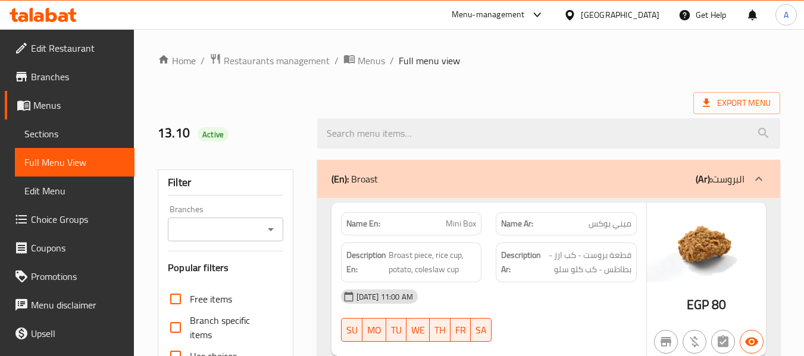
scroll to position [2347, 0]
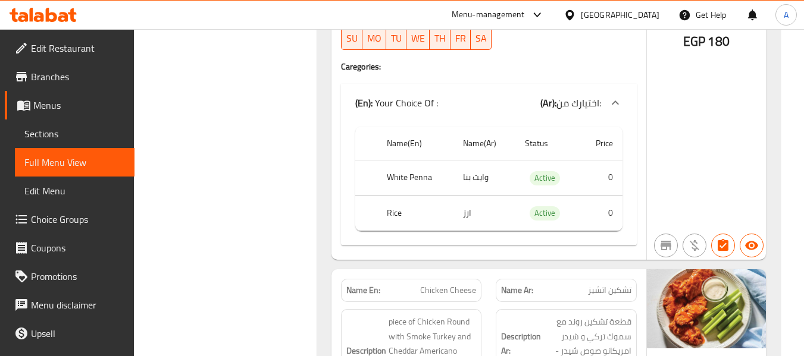
click at [76, 113] on link "Menus" at bounding box center [70, 105] width 130 height 29
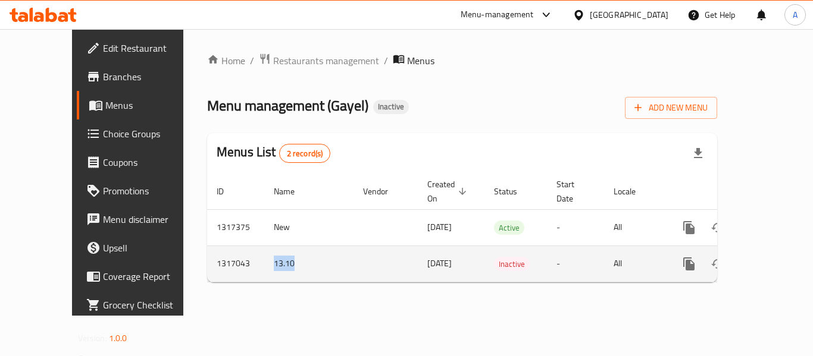
drag, startPoint x: 235, startPoint y: 253, endPoint x: 267, endPoint y: 249, distance: 32.4
click at [267, 249] on td "13.10" at bounding box center [308, 264] width 89 height 36
click at [742, 257] on icon "enhanced table" at bounding box center [746, 264] width 14 height 14
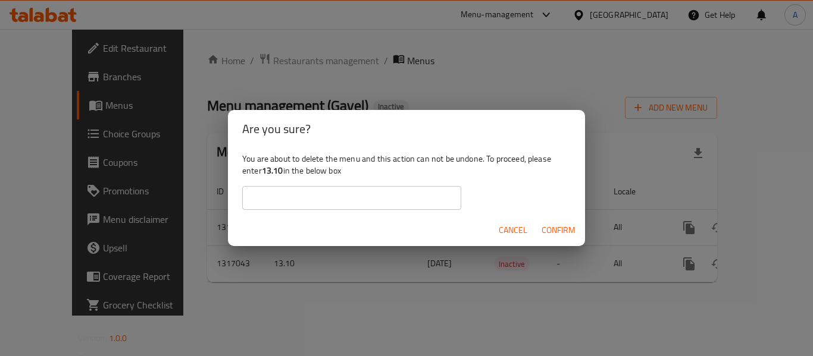
click at [438, 195] on input "text" at bounding box center [351, 198] width 219 height 24
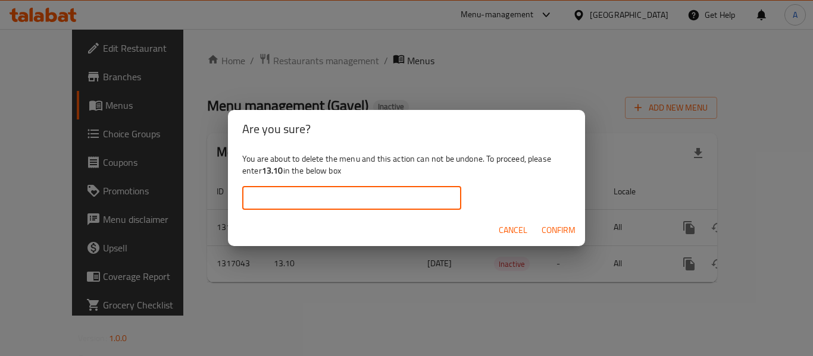
paste input "13.10"
type input "13.10"
click at [544, 227] on span "Confirm" at bounding box center [558, 230] width 34 height 15
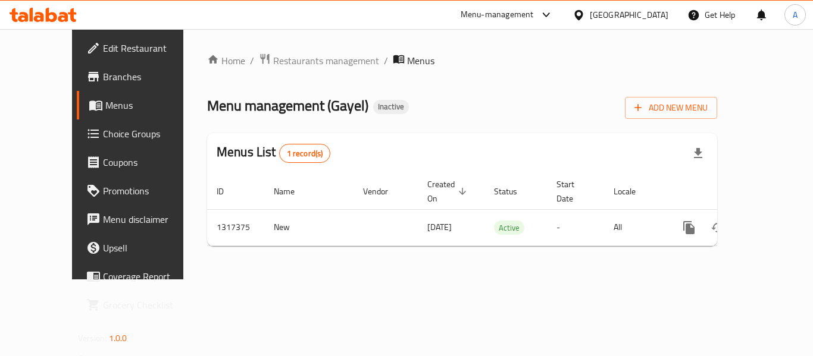
click at [504, 113] on div "Menu management ( Gayel ) Inactive Add New Menu" at bounding box center [462, 105] width 510 height 27
